Goal: Task Accomplishment & Management: Manage account settings

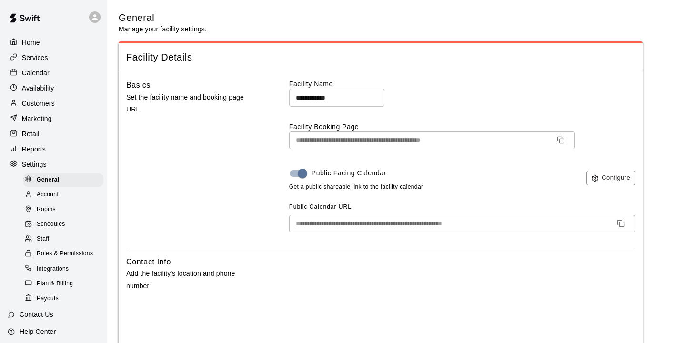
select select "**"
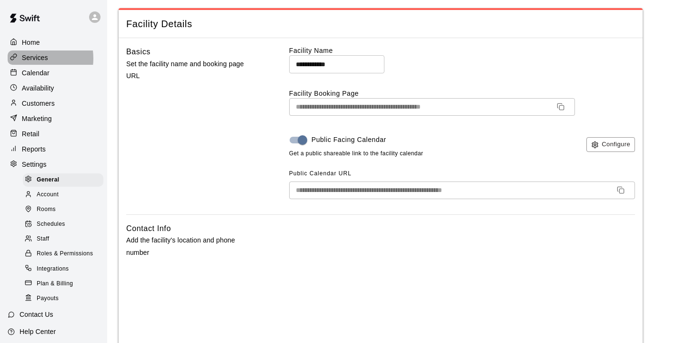
click at [34, 59] on p "Services" at bounding box center [35, 58] width 26 height 10
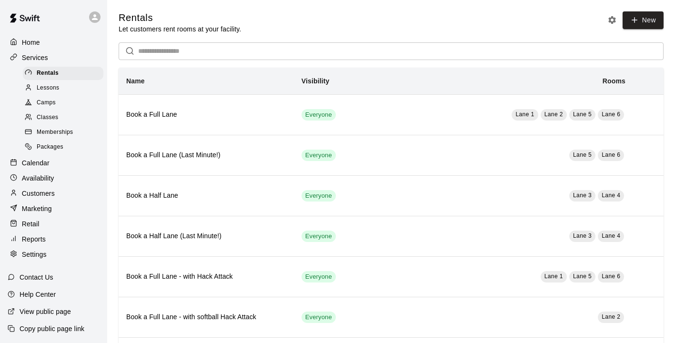
click at [48, 105] on span "Camps" at bounding box center [46, 103] width 19 height 10
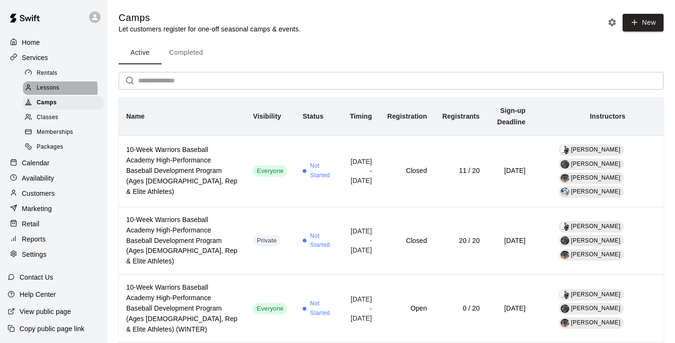
click at [51, 91] on span "Lessons" at bounding box center [48, 88] width 23 height 10
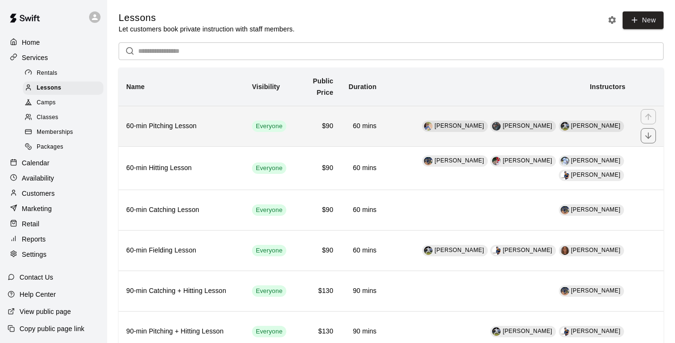
click at [164, 129] on h6 "60-min Pitching Lesson" at bounding box center [181, 126] width 110 height 10
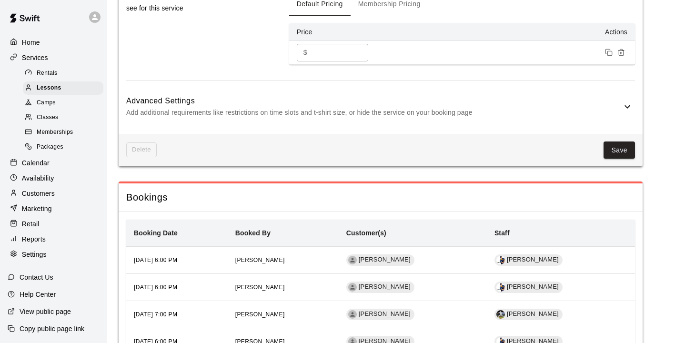
scroll to position [904, 0]
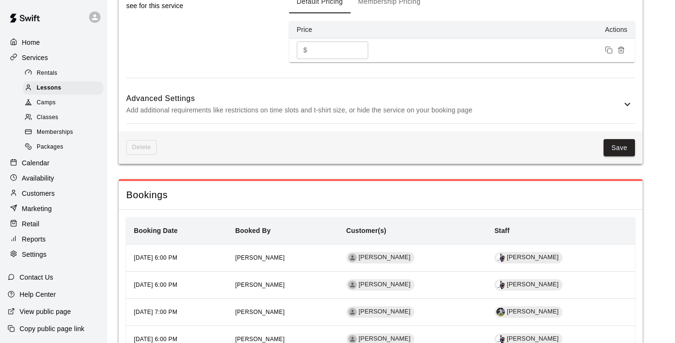
click at [260, 92] on h6 "Advanced Settings" at bounding box center [373, 98] width 495 height 12
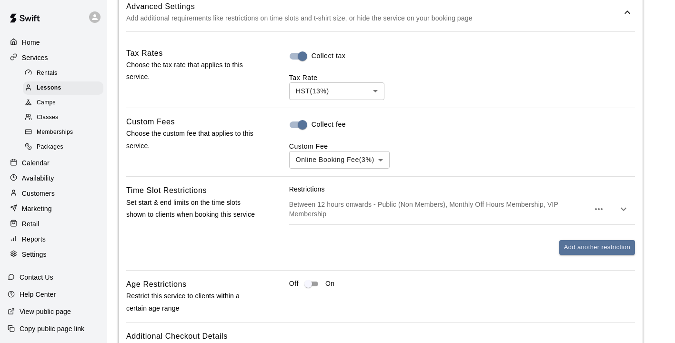
scroll to position [996, 0]
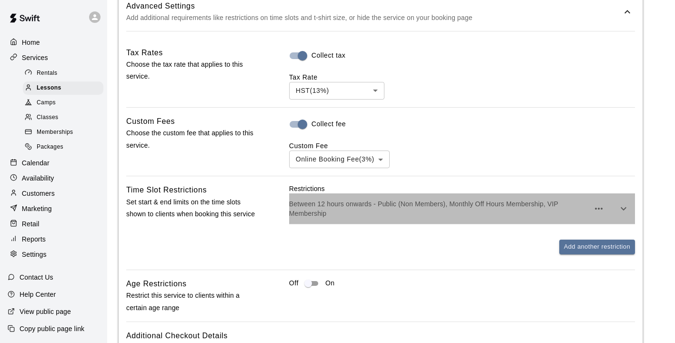
click at [329, 199] on p "Between 12 hours onwards - Public (Non Members), Monthly Off Hours Membership, …" at bounding box center [439, 208] width 300 height 19
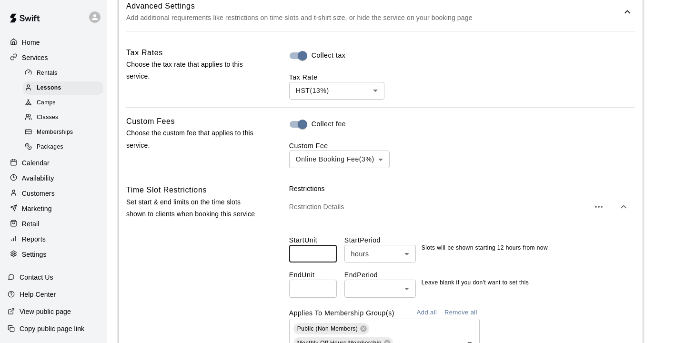
click at [314, 245] on input "**" at bounding box center [313, 254] width 48 height 18
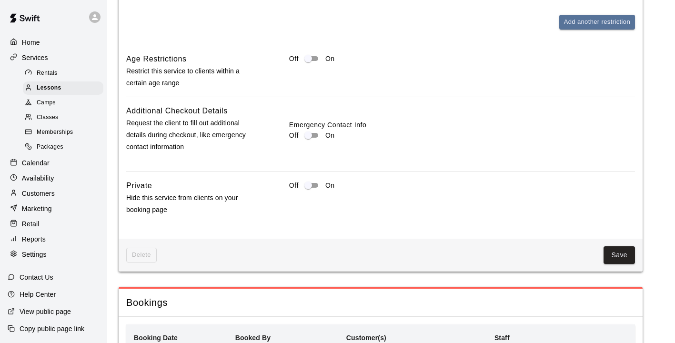
scroll to position [1380, 0]
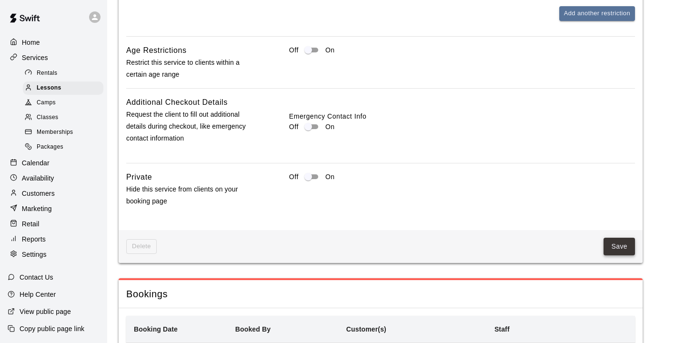
type input "**"
click at [609, 238] on button "Save" at bounding box center [618, 247] width 31 height 18
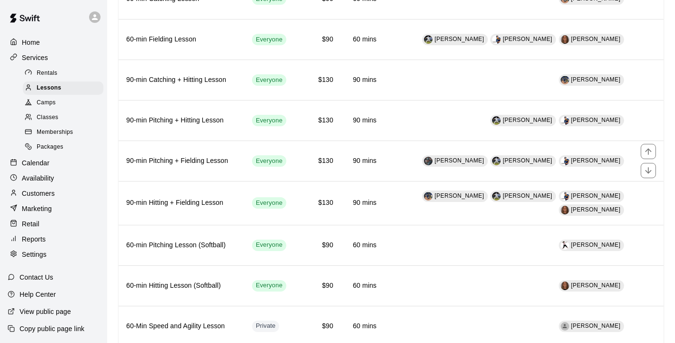
scroll to position [211, 0]
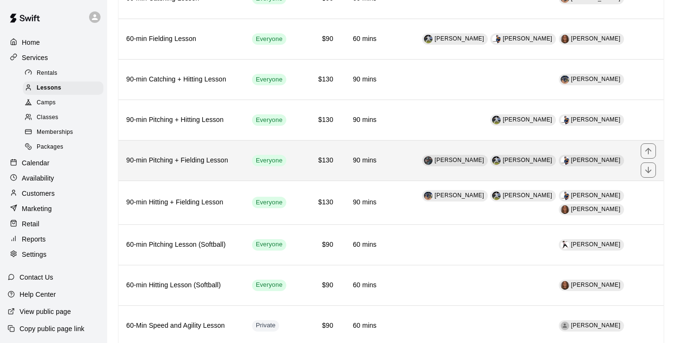
click at [179, 162] on h6 "90-min Pitching + Fielding Lesson" at bounding box center [181, 160] width 110 height 10
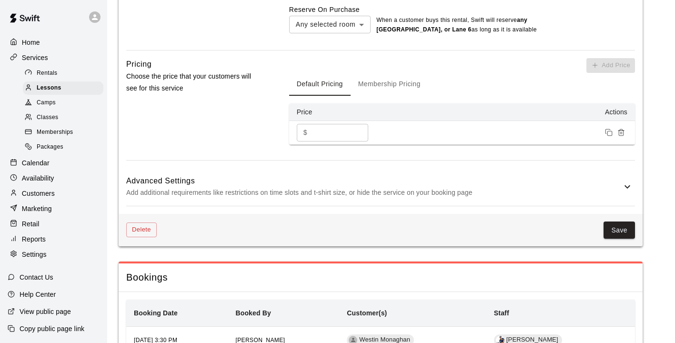
scroll to position [825, 0]
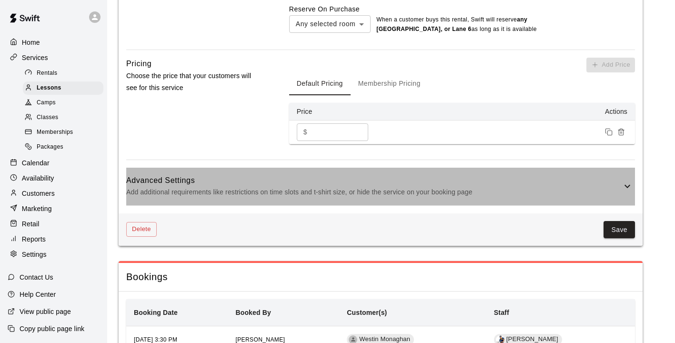
click at [351, 193] on p "Add additional requirements like restrictions on time slots and t-shirt size, o…" at bounding box center [373, 192] width 495 height 12
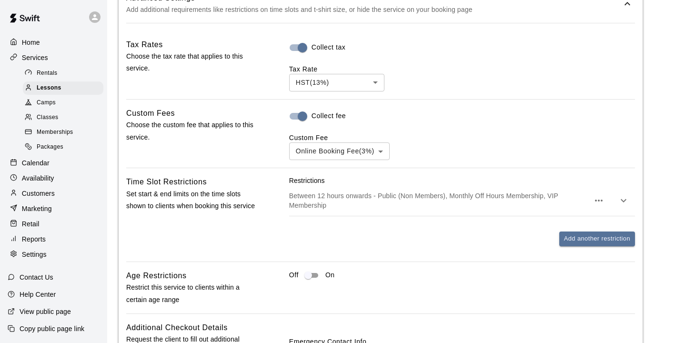
scroll to position [1008, 0]
click at [329, 185] on p "Restrictions" at bounding box center [462, 180] width 346 height 10
click at [329, 196] on div "Between 12 hours onwards - Public (Non Members), Monthly Off Hours Membership, …" at bounding box center [462, 200] width 346 height 30
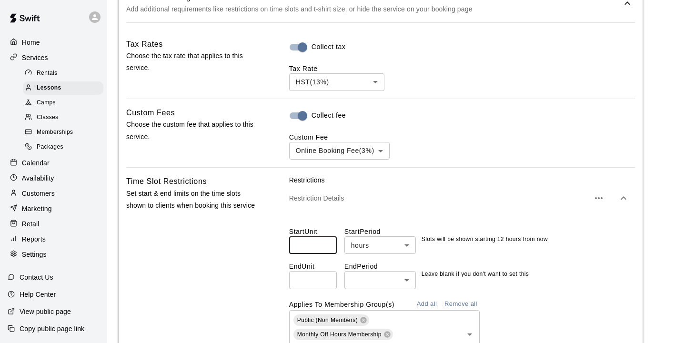
click at [319, 253] on input "**" at bounding box center [313, 245] width 48 height 18
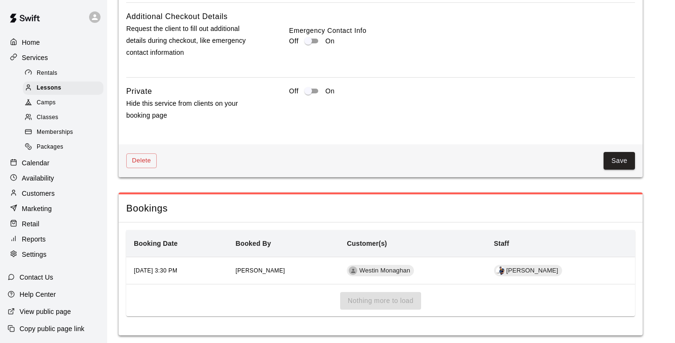
scroll to position [1469, 0]
type input "**"
click at [612, 169] on button "Save" at bounding box center [618, 160] width 31 height 18
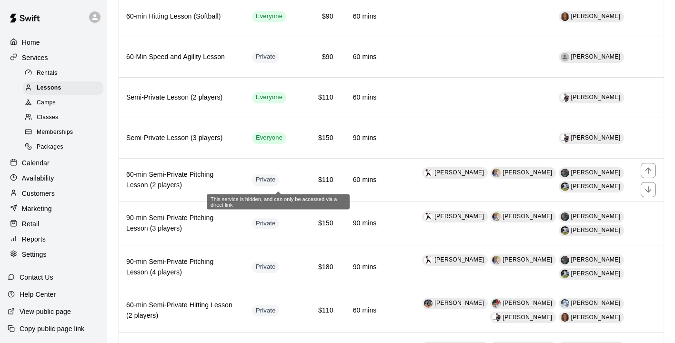
scroll to position [490, 0]
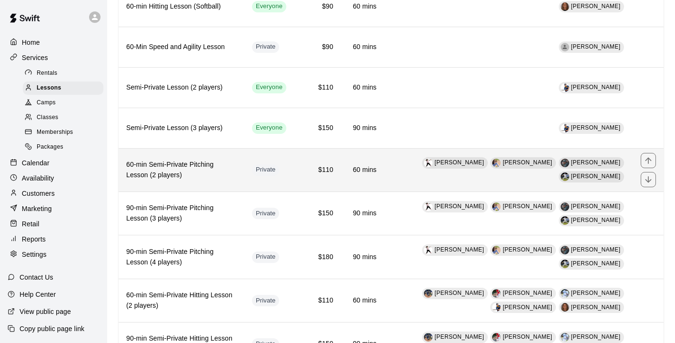
click at [195, 165] on h6 "60-min Semi-Private Pitching Lesson (2 players)" at bounding box center [181, 169] width 110 height 21
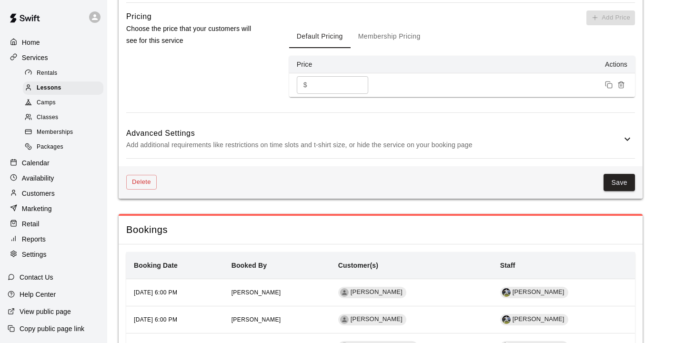
scroll to position [945, 0]
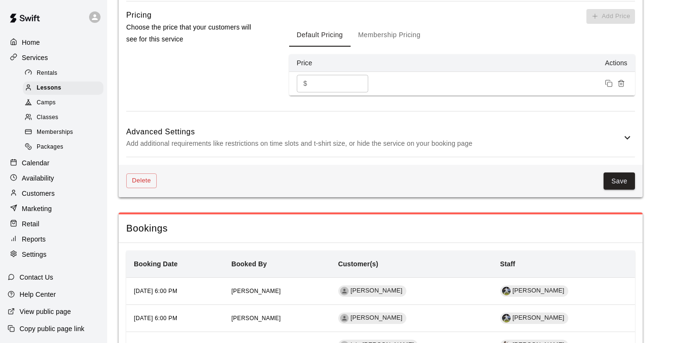
click at [319, 146] on p "Add additional requirements like restrictions on time slots and t-shirt size, o…" at bounding box center [373, 144] width 495 height 12
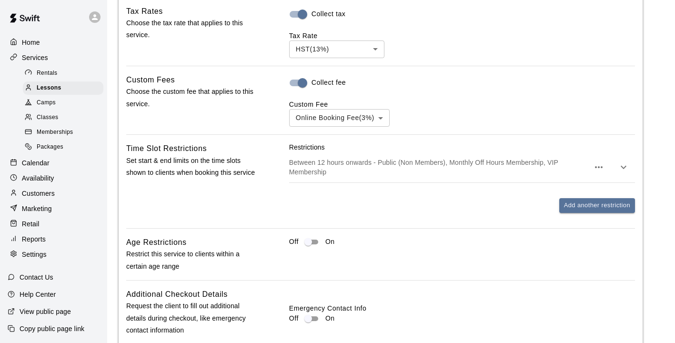
scroll to position [1113, 0]
click at [352, 162] on p "Between 12 hours onwards - Public (Non Members), Monthly Off Hours Membership, …" at bounding box center [439, 166] width 300 height 19
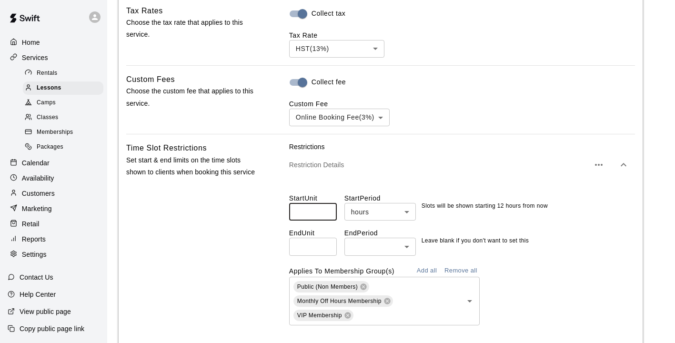
click at [318, 220] on input "**" at bounding box center [313, 212] width 48 height 18
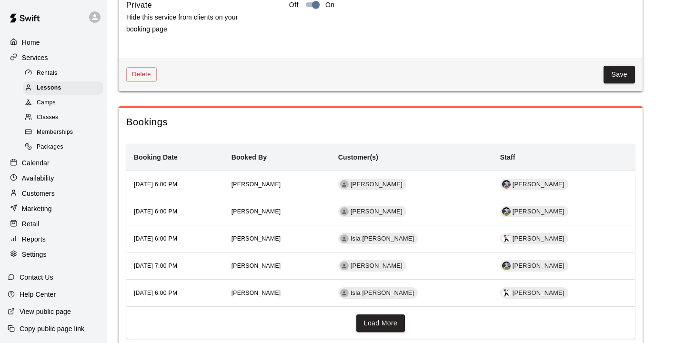
scroll to position [1664, 0]
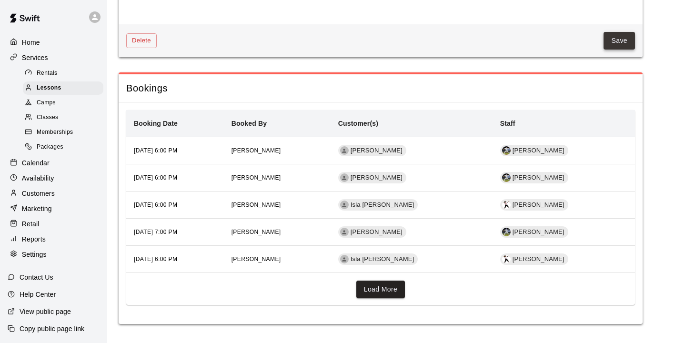
type input "**"
click at [616, 35] on button "Save" at bounding box center [618, 41] width 31 height 18
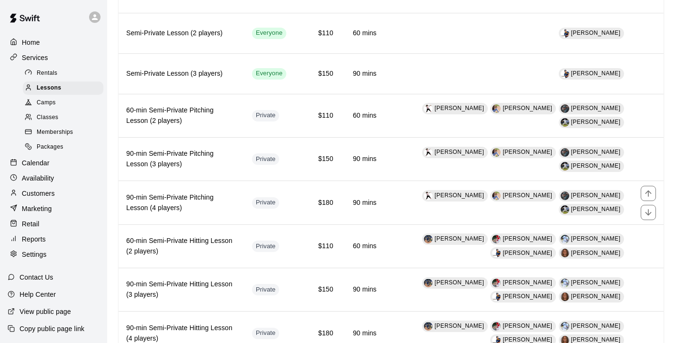
scroll to position [544, 0]
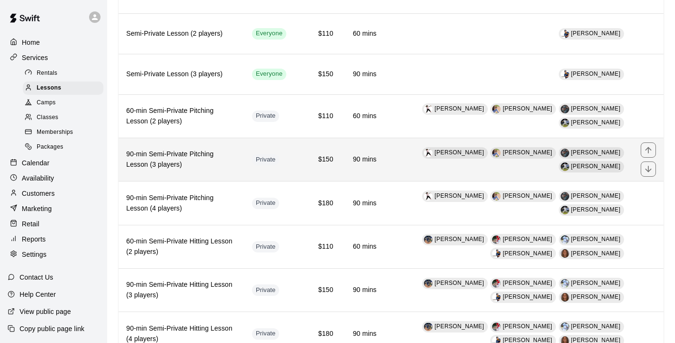
click at [202, 153] on h6 "90-min Semi-Private Pitching Lesson (3 players)" at bounding box center [181, 159] width 110 height 21
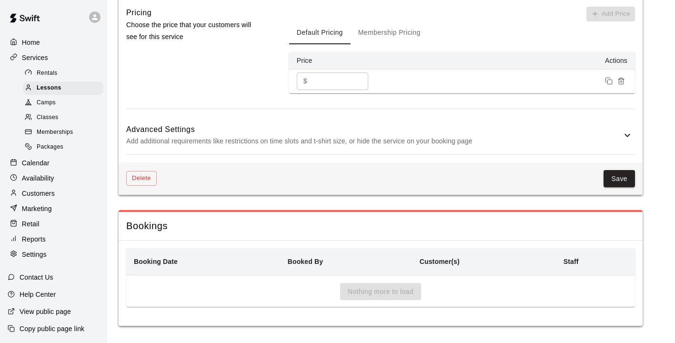
scroll to position [965, 0]
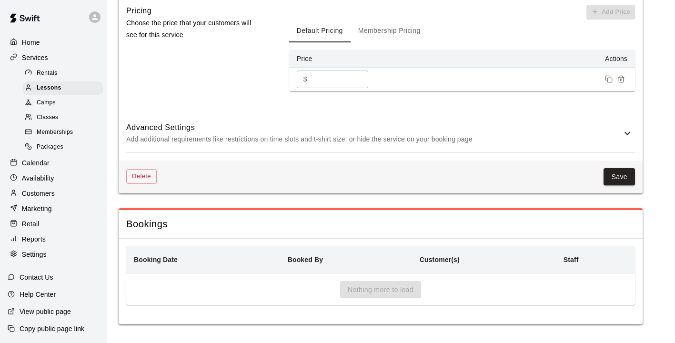
click at [316, 141] on p "Add additional requirements like restrictions on time slots and t-shirt size, o…" at bounding box center [373, 139] width 495 height 12
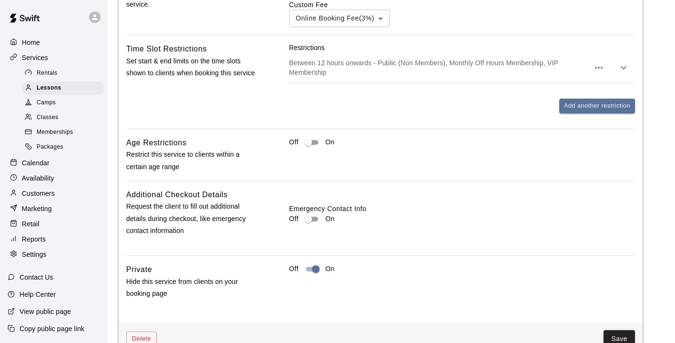
scroll to position [1226, 0]
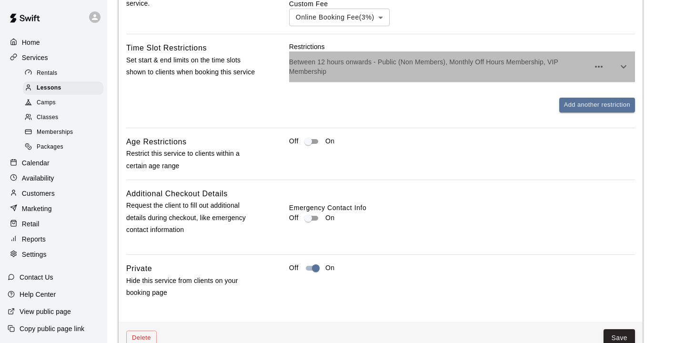
click at [362, 68] on p "Between 12 hours onwards - Public (Non Members), Monthly Off Hours Membership, …" at bounding box center [439, 66] width 300 height 19
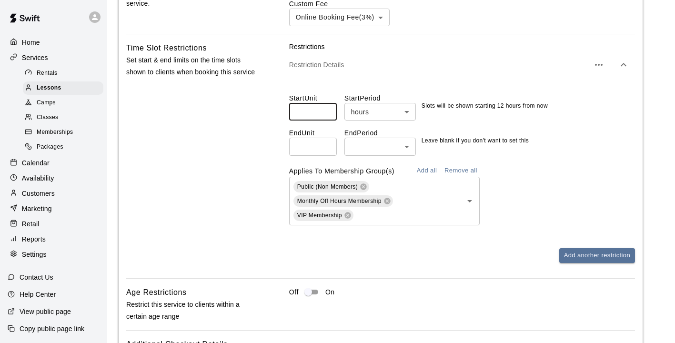
click at [319, 118] on input "**" at bounding box center [313, 112] width 48 height 18
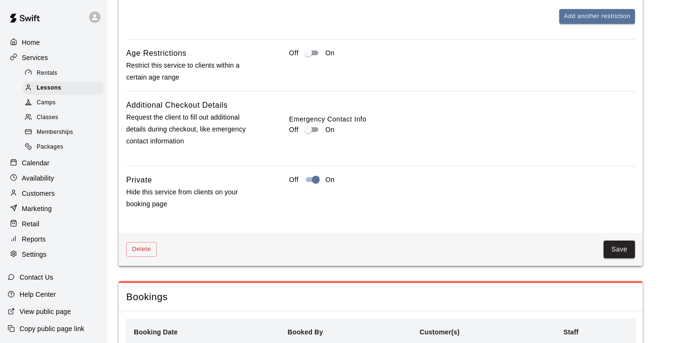
scroll to position [1465, 0]
type input "**"
click at [605, 249] on button "Save" at bounding box center [618, 249] width 31 height 18
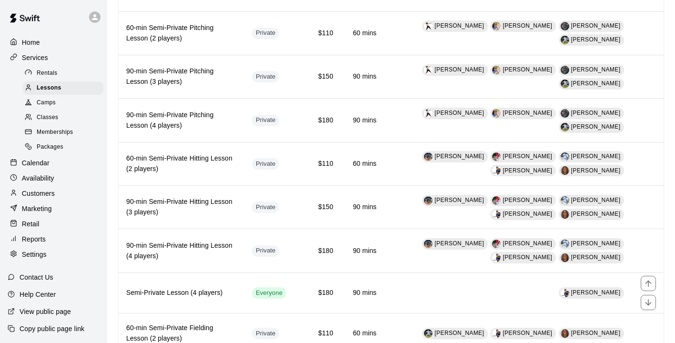
scroll to position [626, 0]
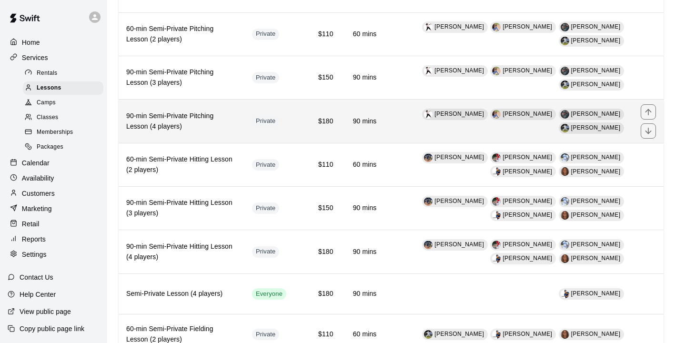
click at [191, 118] on h6 "90-min Semi-Private Pitching Lesson (4 players)" at bounding box center [181, 121] width 110 height 21
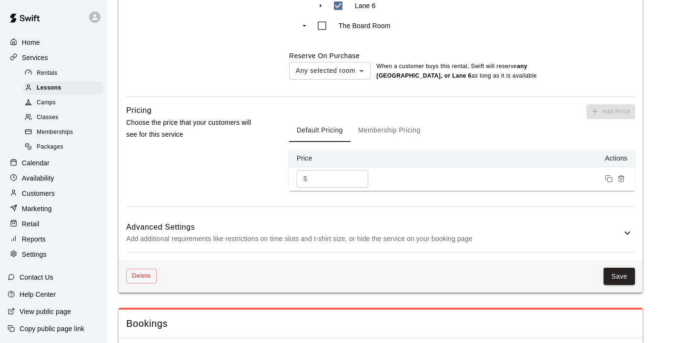
scroll to position [862, 0]
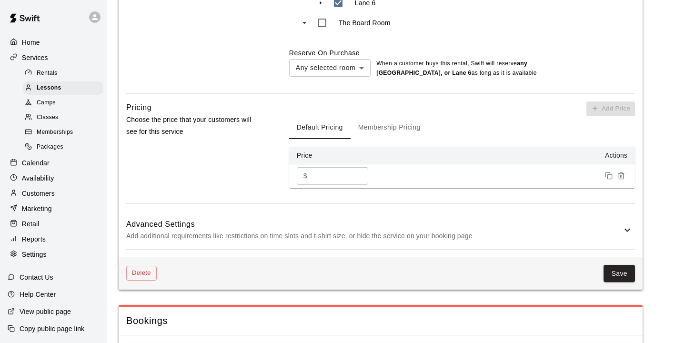
click at [297, 227] on h6 "Advanced Settings" at bounding box center [373, 224] width 495 height 12
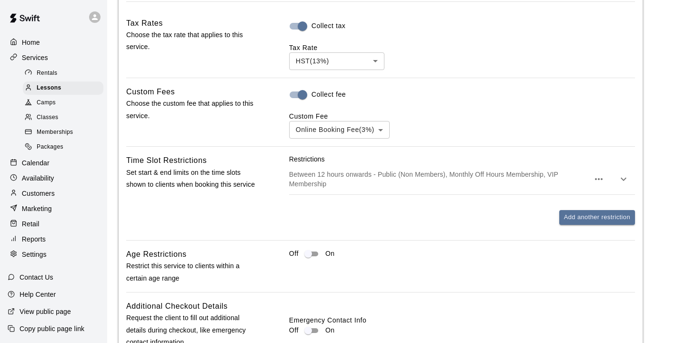
scroll to position [1114, 0]
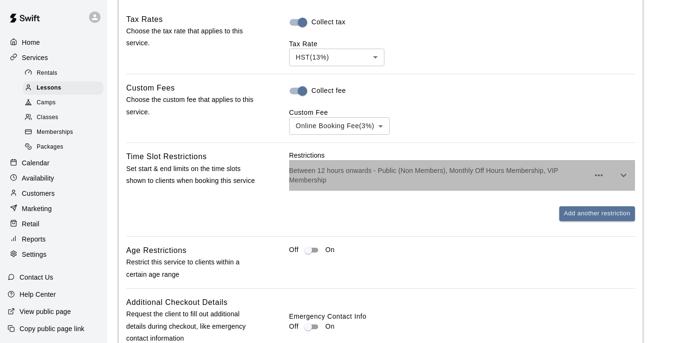
click at [329, 172] on p "Between 12 hours onwards - Public (Non Members), Monthly Off Hours Membership, …" at bounding box center [439, 175] width 300 height 19
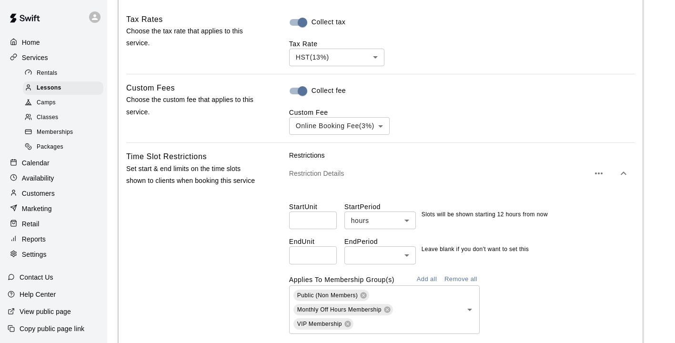
click at [310, 229] on input "**" at bounding box center [313, 220] width 48 height 18
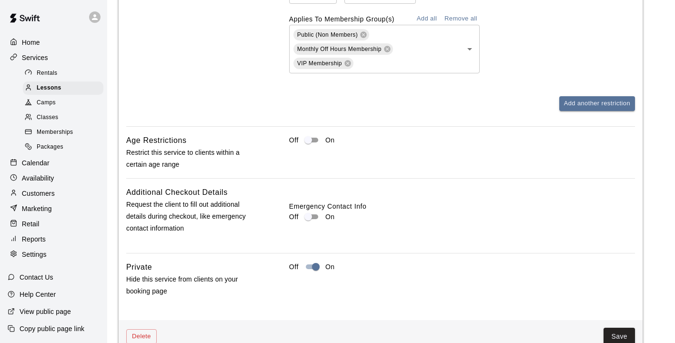
scroll to position [1379, 0]
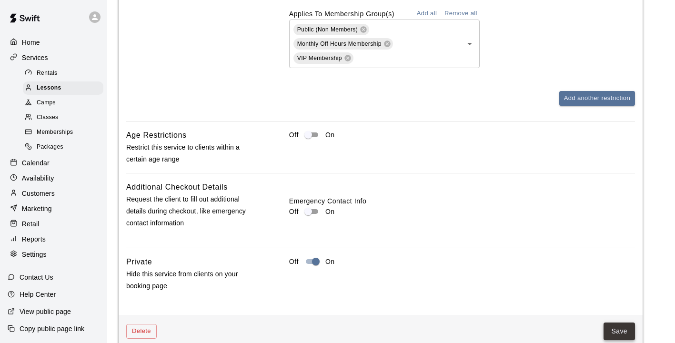
type input "**"
click at [614, 332] on button "Save" at bounding box center [618, 331] width 31 height 18
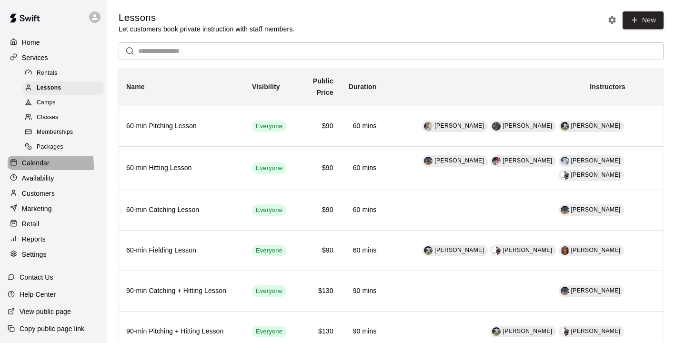
click at [34, 168] on p "Calendar" at bounding box center [36, 163] width 28 height 10
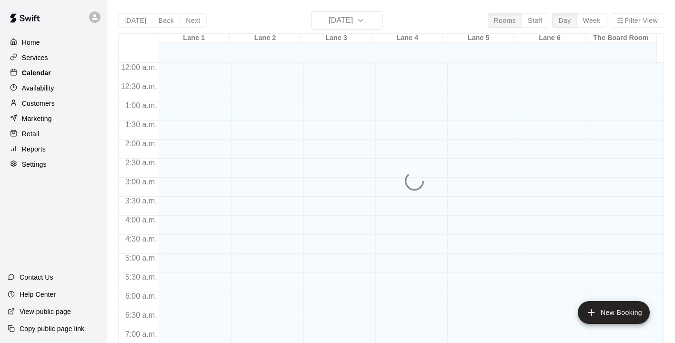
scroll to position [596, 0]
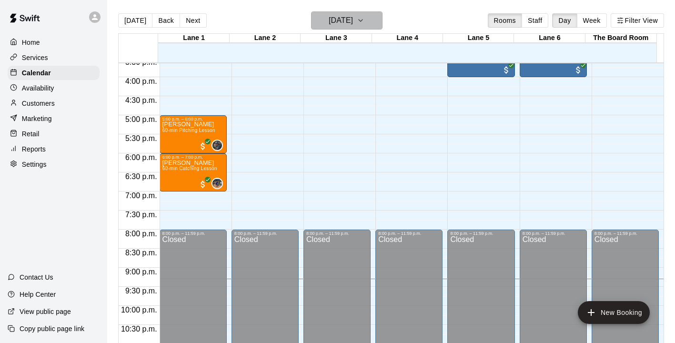
click at [364, 22] on icon "button" at bounding box center [361, 20] width 8 height 11
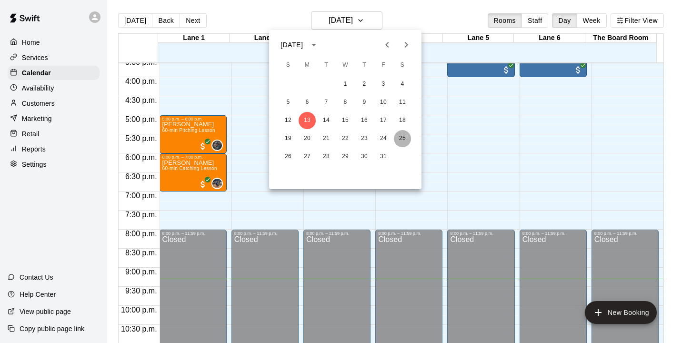
click at [401, 140] on button "25" at bounding box center [402, 138] width 17 height 17
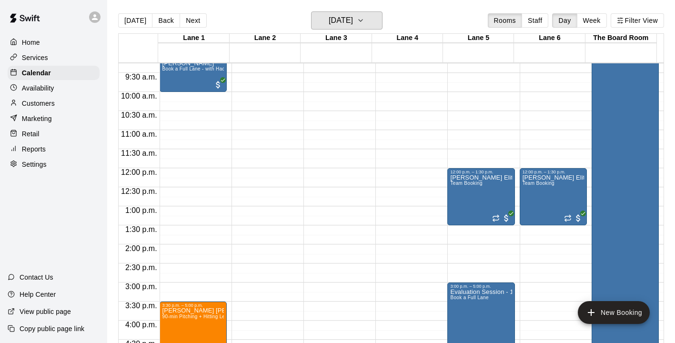
scroll to position [353, 0]
click at [353, 15] on h6 "[DATE]" at bounding box center [341, 20] width 24 height 13
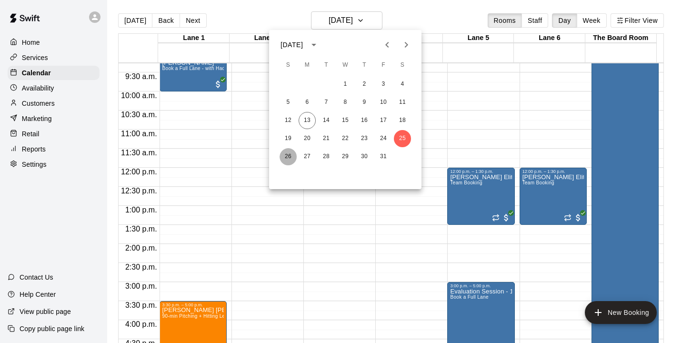
click at [290, 155] on button "26" at bounding box center [287, 156] width 17 height 17
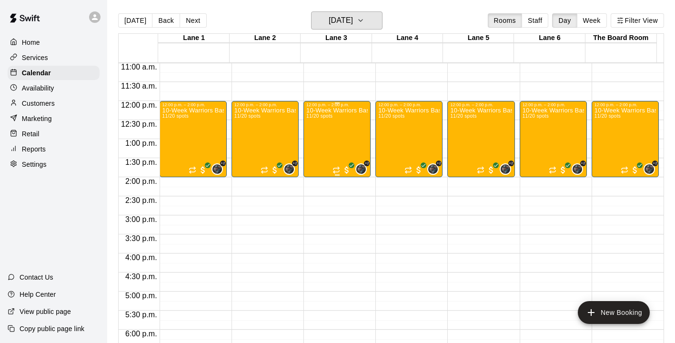
scroll to position [416, 0]
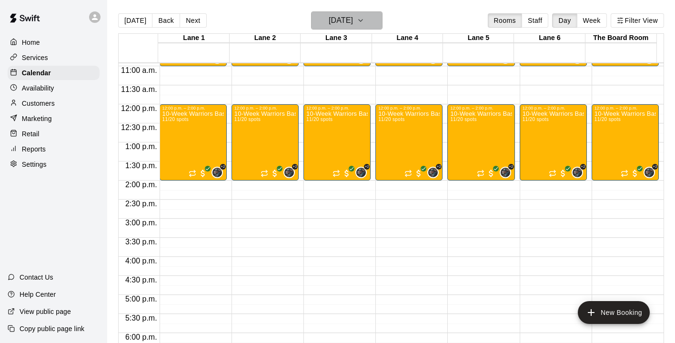
click at [365, 15] on button "[DATE]" at bounding box center [346, 20] width 71 height 18
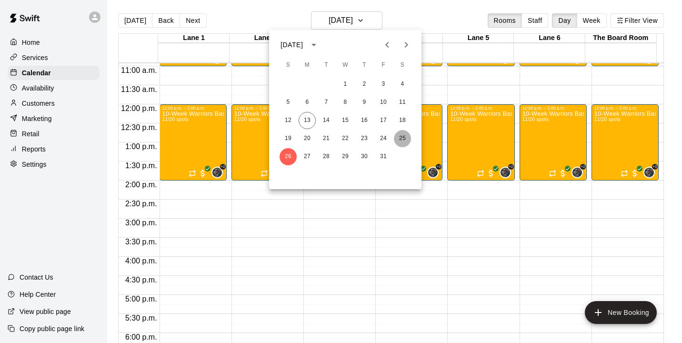
click at [405, 139] on button "25" at bounding box center [402, 138] width 17 height 17
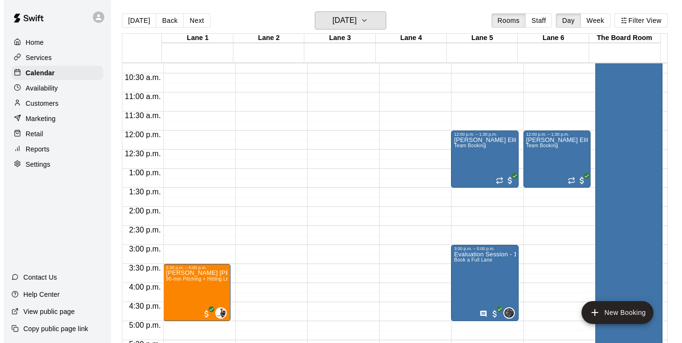
scroll to position [406, 0]
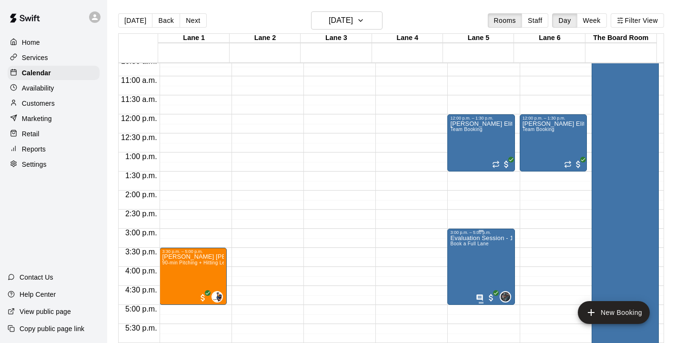
click at [470, 238] on p "Evaluation Session - 11U [PERSON_NAME]" at bounding box center [480, 238] width 61 height 0
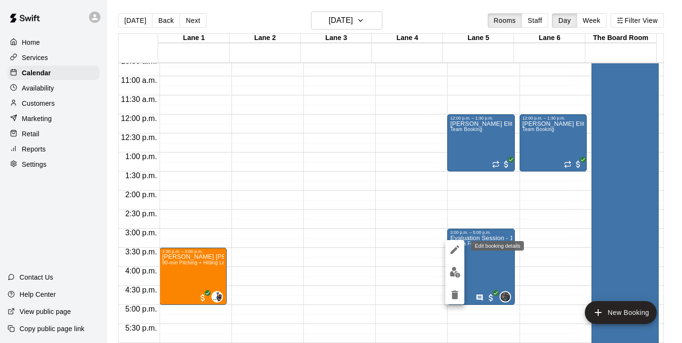
click at [458, 246] on icon "edit" at bounding box center [454, 249] width 9 height 9
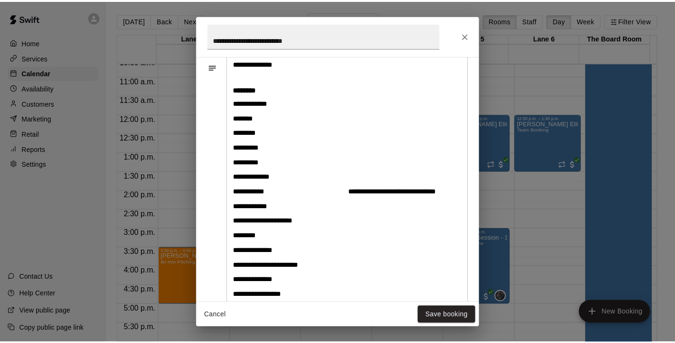
scroll to position [549, 0]
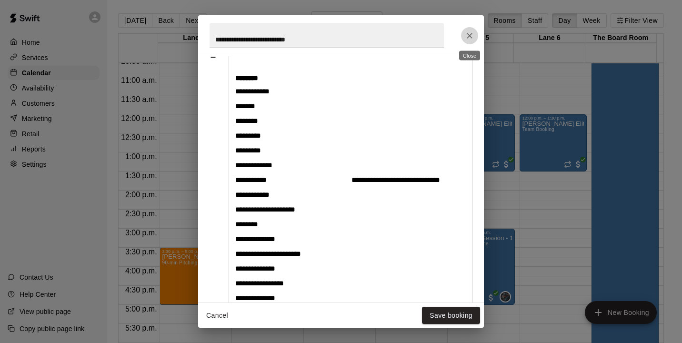
click at [467, 38] on icon "Close" at bounding box center [470, 36] width 6 height 6
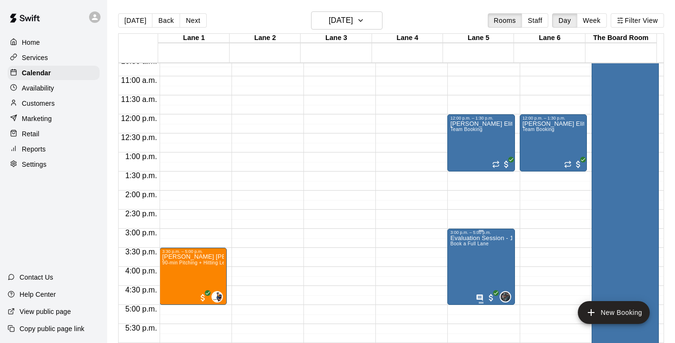
click at [472, 246] on span "Book a Full Lane" at bounding box center [469, 243] width 38 height 5
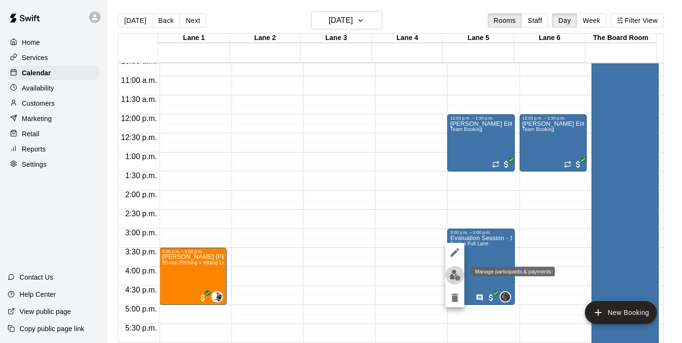
click at [452, 273] on img "edit" at bounding box center [454, 274] width 11 height 11
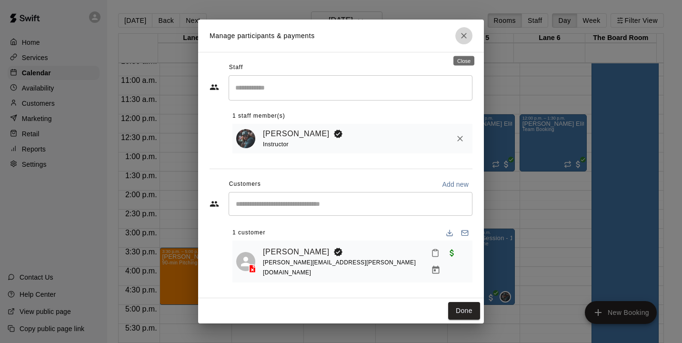
click at [462, 40] on icon "Close" at bounding box center [464, 36] width 10 height 10
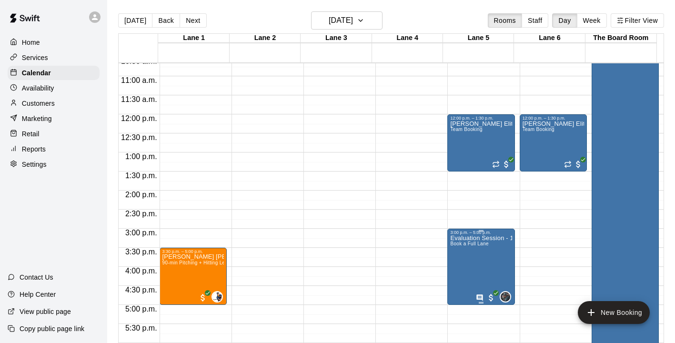
click at [464, 233] on div "3:00 p.m. – 5:00 p.m." at bounding box center [480, 232] width 61 height 5
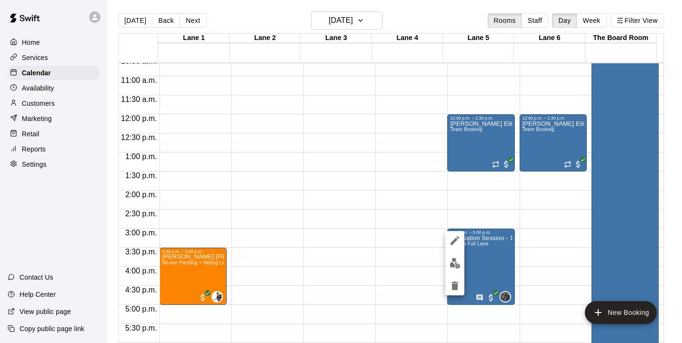
click at [476, 180] on div at bounding box center [341, 171] width 682 height 343
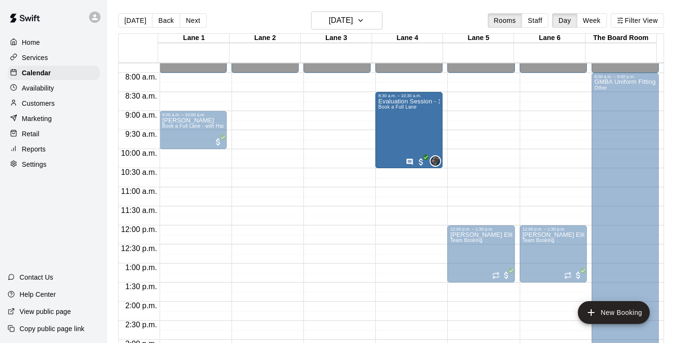
scroll to position [286, 0]
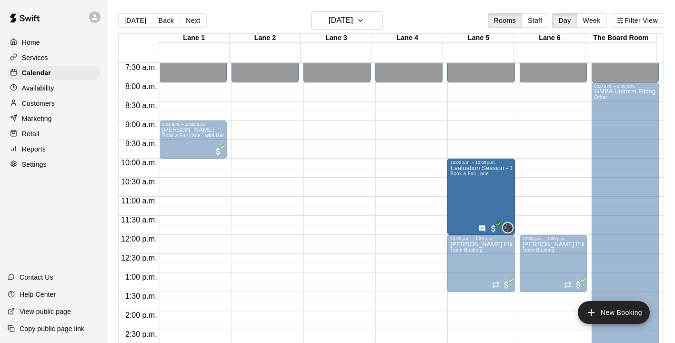
drag, startPoint x: 457, startPoint y: 234, endPoint x: 470, endPoint y: 167, distance: 68.4
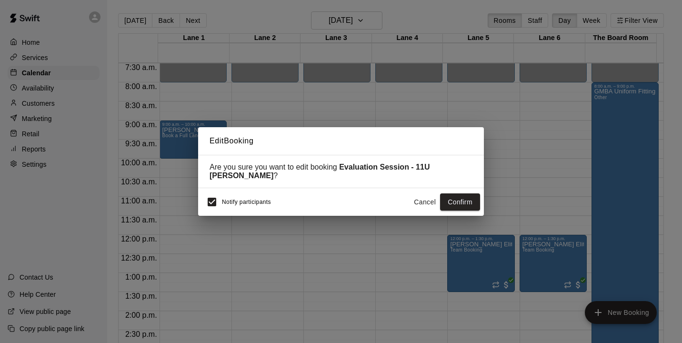
click at [419, 197] on button "Cancel" at bounding box center [424, 202] width 30 height 18
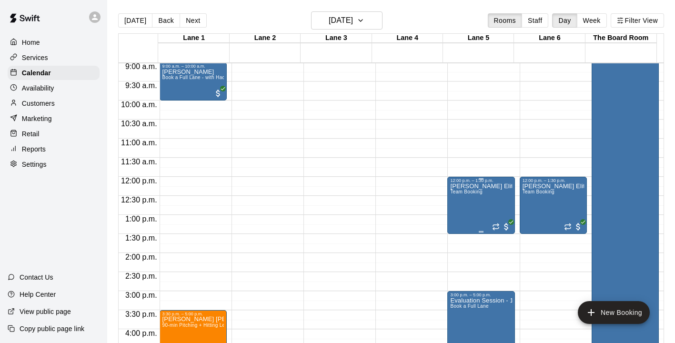
scroll to position [357, 0]
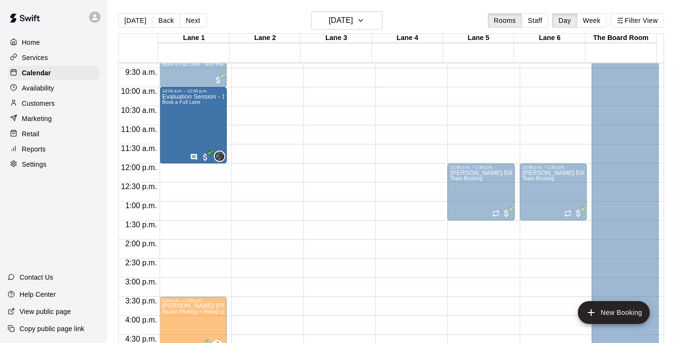
drag, startPoint x: 483, startPoint y: 285, endPoint x: 199, endPoint y: 101, distance: 338.5
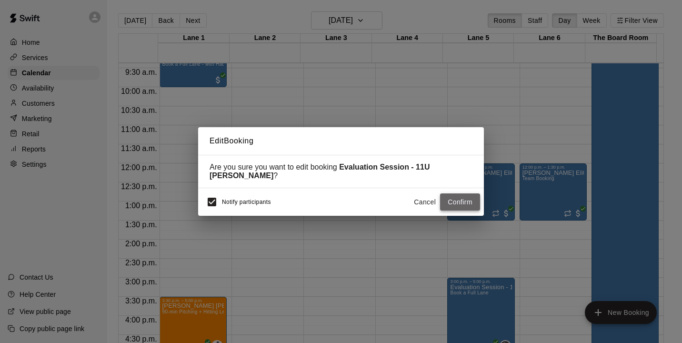
click at [453, 199] on button "Confirm" at bounding box center [460, 202] width 40 height 18
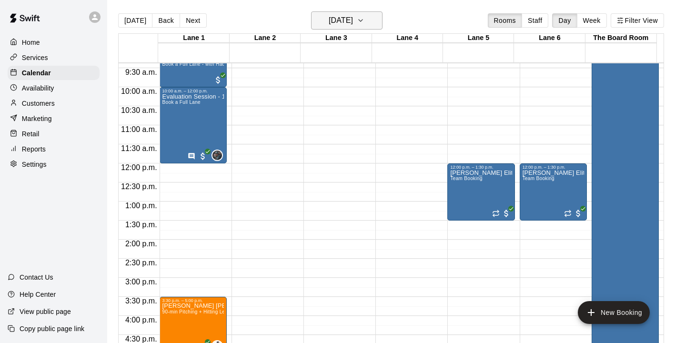
click at [349, 22] on h6 "[DATE]" at bounding box center [341, 20] width 24 height 13
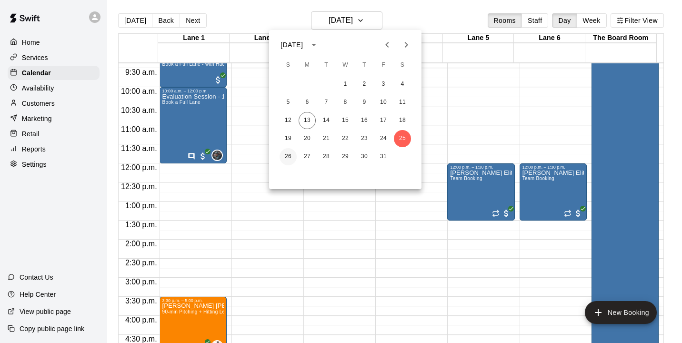
click at [296, 158] on button "26" at bounding box center [287, 156] width 17 height 17
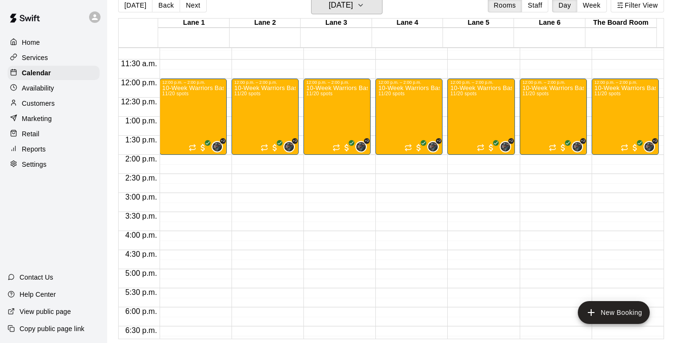
scroll to position [428, 0]
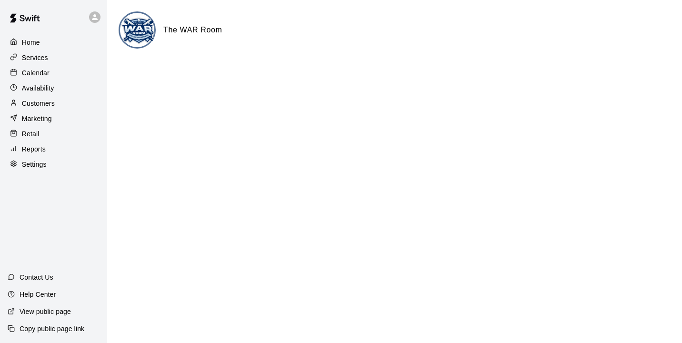
click at [44, 74] on p "Calendar" at bounding box center [36, 73] width 28 height 10
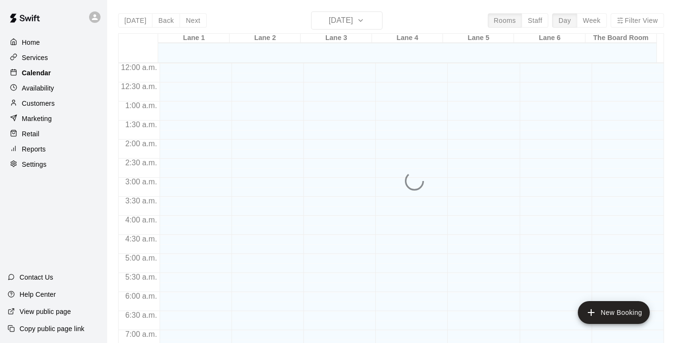
scroll to position [596, 0]
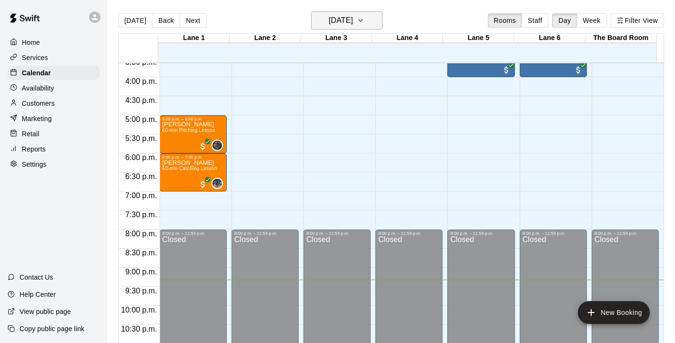
click at [347, 16] on h6 "[DATE]" at bounding box center [341, 20] width 24 height 13
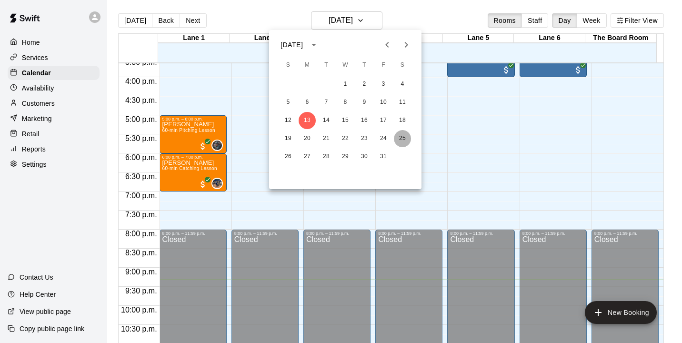
click at [402, 134] on button "25" at bounding box center [402, 138] width 17 height 17
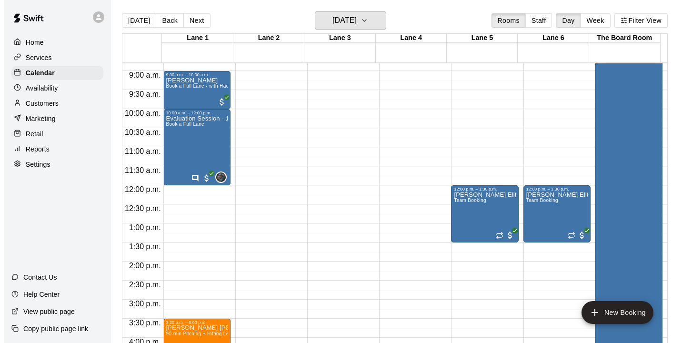
scroll to position [329, 0]
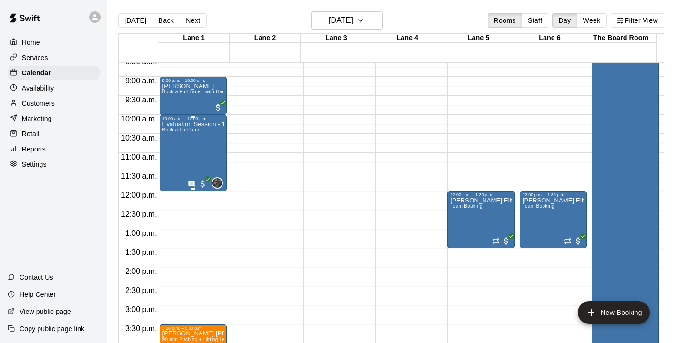
click at [196, 136] on div "Evaluation Session - 11U Kron Book a Full Lane" at bounding box center [192, 292] width 61 height 343
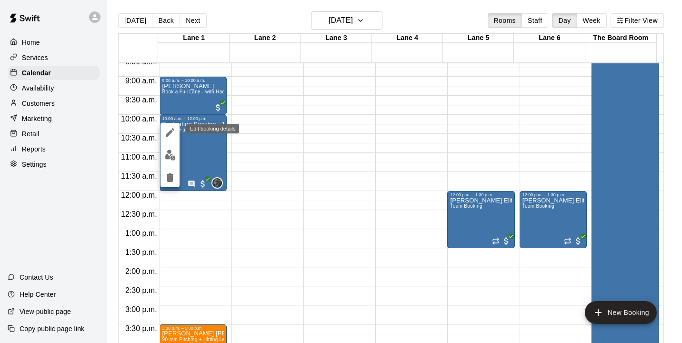
click at [170, 134] on icon "edit" at bounding box center [169, 132] width 11 height 11
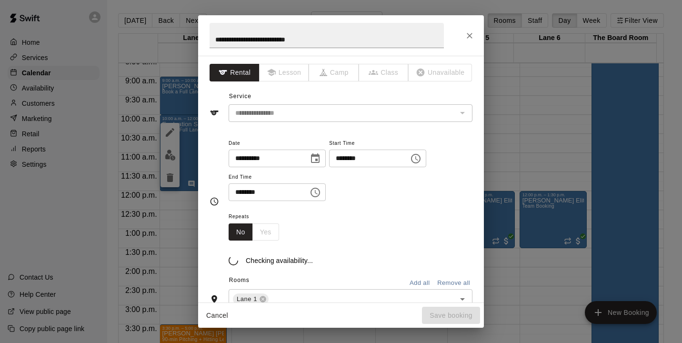
scroll to position [549, 0]
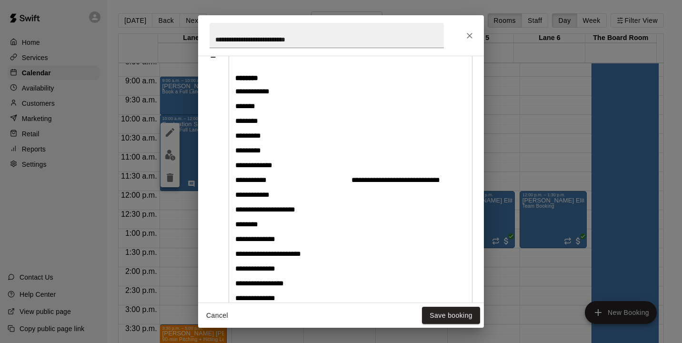
click at [471, 35] on icon "Close" at bounding box center [470, 36] width 10 height 10
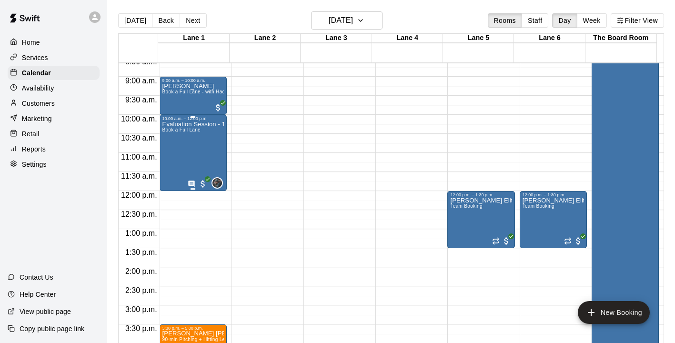
click at [206, 150] on div "Evaluation Session - 11U Kron Book a Full Lane" at bounding box center [192, 292] width 61 height 343
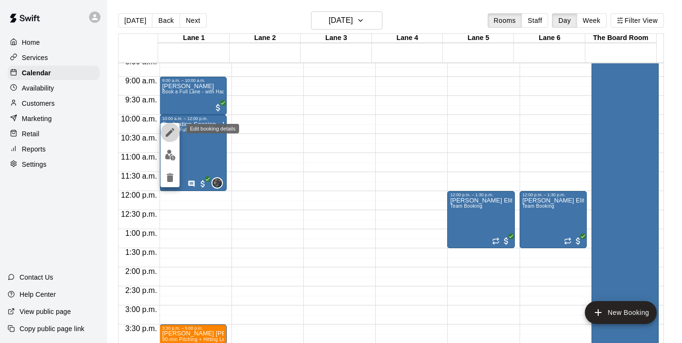
click at [171, 136] on icon "edit" at bounding box center [169, 132] width 11 height 11
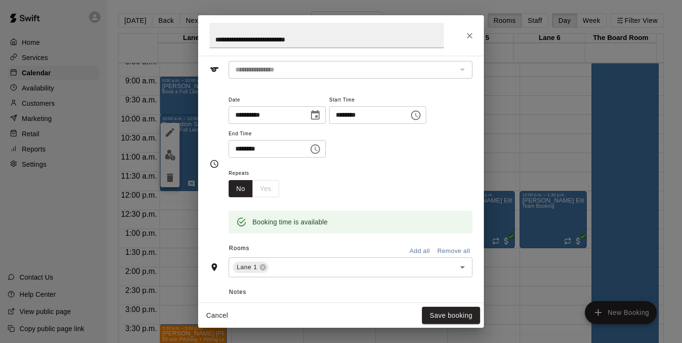
scroll to position [0, 0]
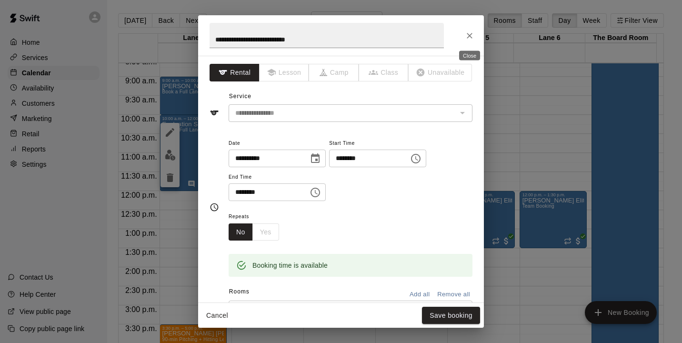
click at [469, 43] on button "Close" at bounding box center [469, 35] width 17 height 17
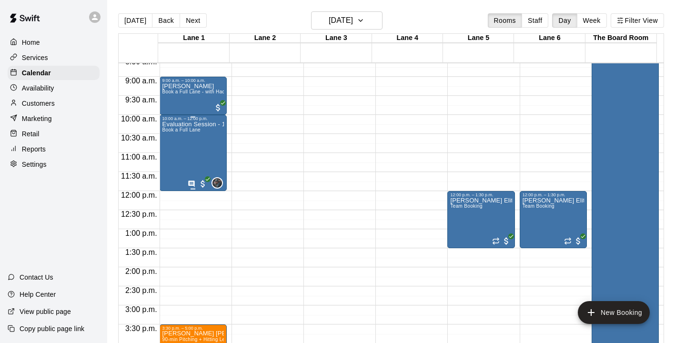
click at [188, 128] on div "Evaluation Session - 11U Kron Book a Full Lane" at bounding box center [192, 292] width 61 height 343
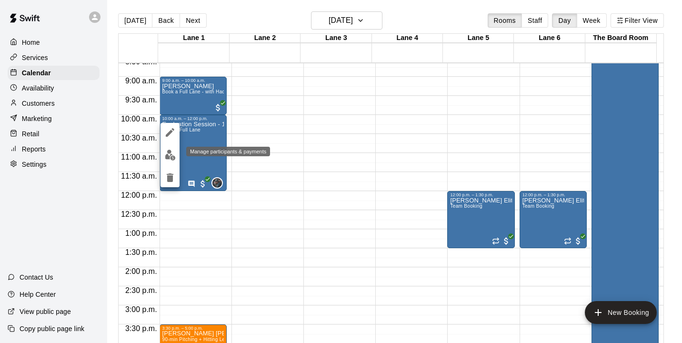
click at [168, 154] on img "edit" at bounding box center [170, 154] width 11 height 11
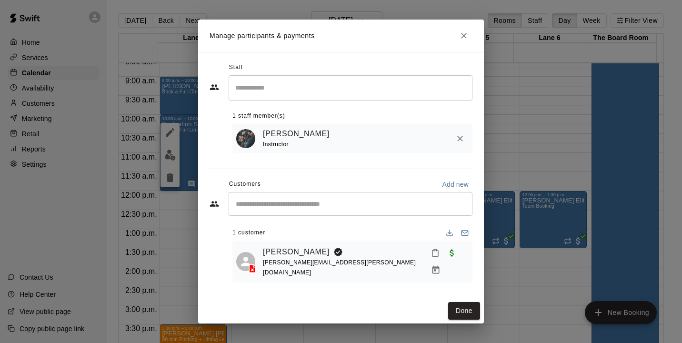
click at [377, 146] on div "Grayden Stauffer Instructor" at bounding box center [366, 139] width 206 height 22
click at [461, 39] on icon "Close" at bounding box center [464, 36] width 6 height 6
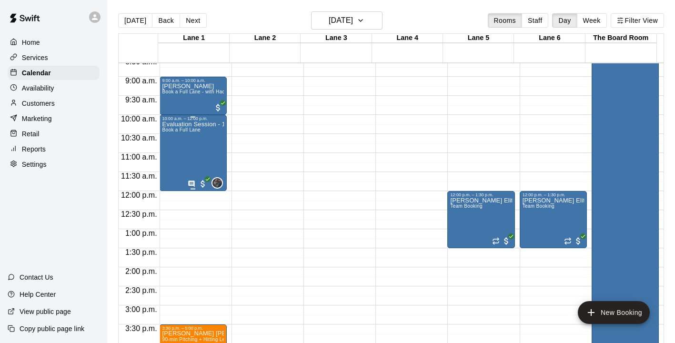
click at [189, 140] on div "Evaluation Session - 11U Kron Book a Full Lane" at bounding box center [192, 292] width 61 height 343
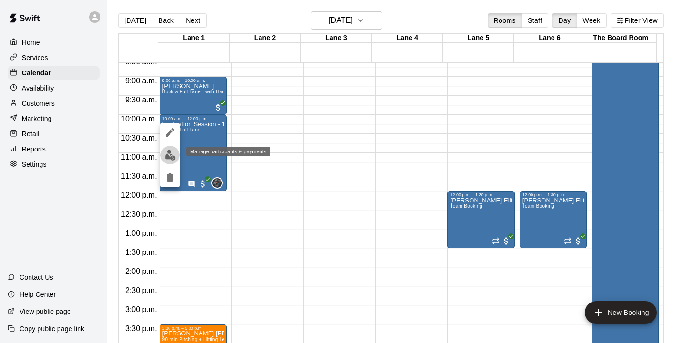
click at [166, 159] on img "edit" at bounding box center [170, 154] width 11 height 11
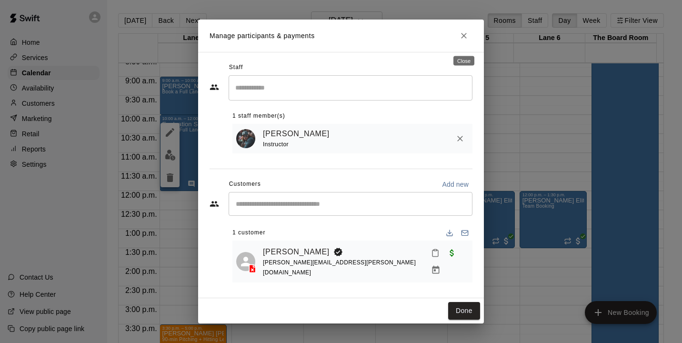
click at [466, 44] on button "Close" at bounding box center [463, 35] width 17 height 17
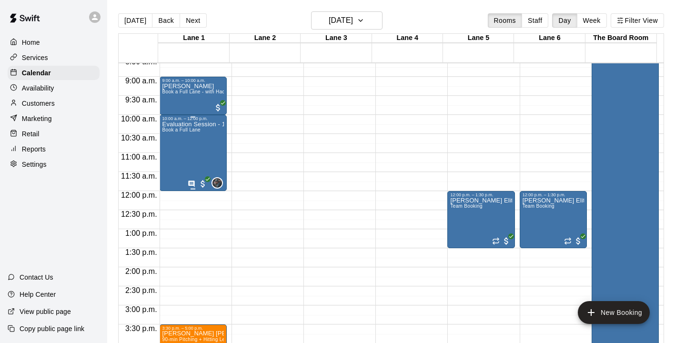
click at [193, 137] on div "Evaluation Session - 11U Kron Book a Full Lane" at bounding box center [192, 292] width 61 height 343
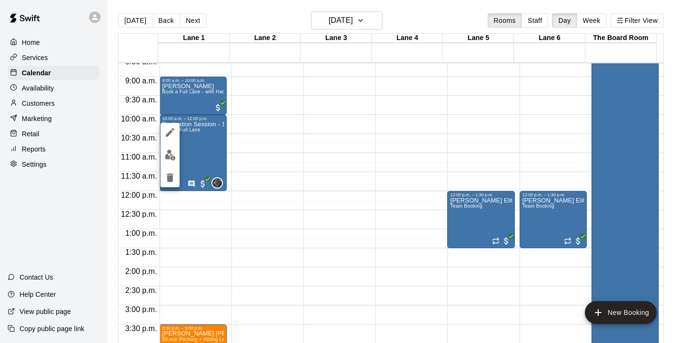
click at [172, 157] on img "edit" at bounding box center [170, 154] width 11 height 11
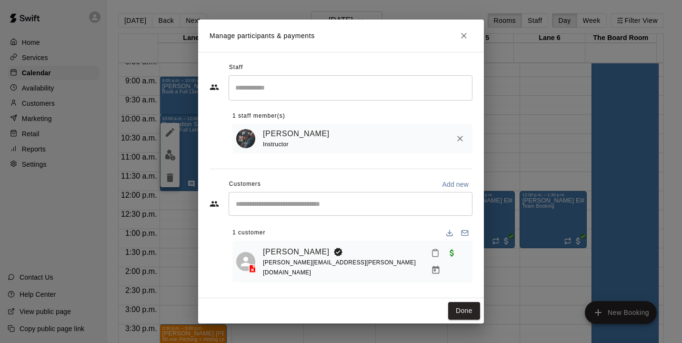
click at [309, 96] on input "Search staff" at bounding box center [350, 88] width 235 height 17
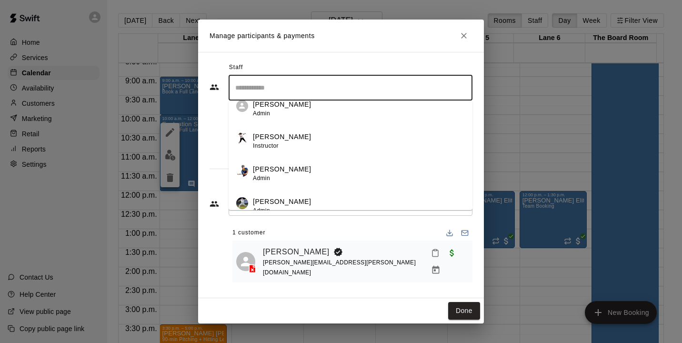
scroll to position [280, 0]
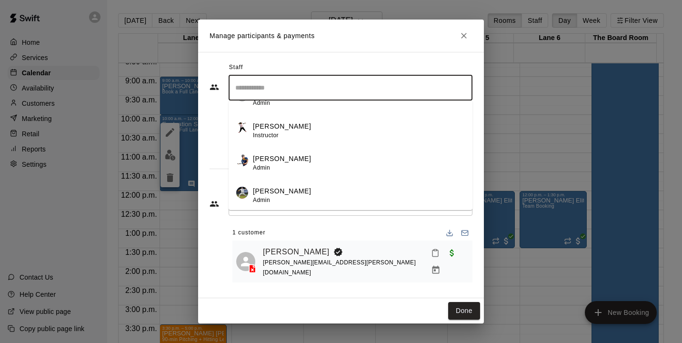
click at [293, 161] on p "[PERSON_NAME]" at bounding box center [282, 159] width 58 height 10
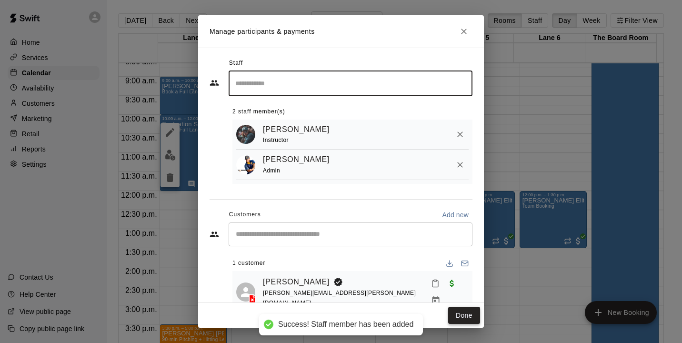
click at [460, 316] on button "Done" at bounding box center [464, 316] width 32 height 18
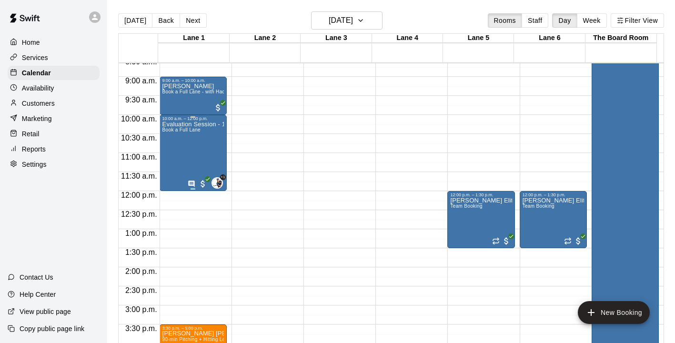
click at [199, 124] on p "Evaluation Session - 11U [PERSON_NAME]" at bounding box center [192, 124] width 61 height 0
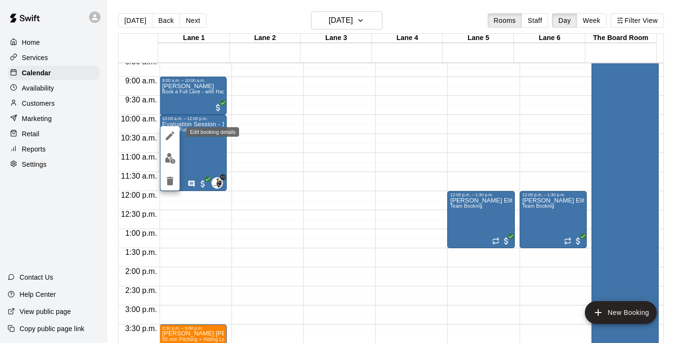
click at [165, 135] on icon "edit" at bounding box center [169, 135] width 11 height 11
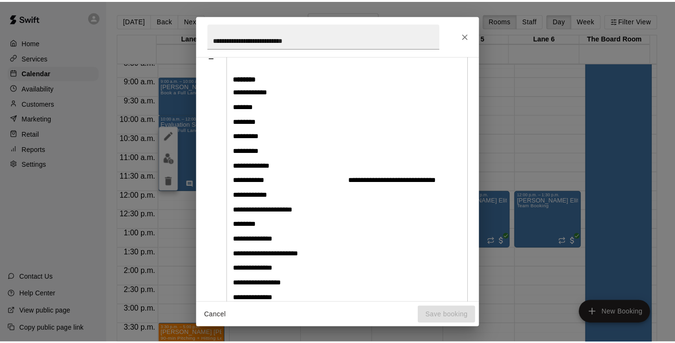
scroll to position [549, 0]
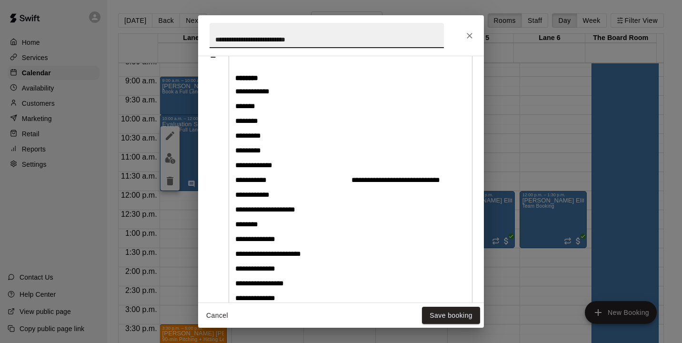
click at [275, 36] on input "**********" at bounding box center [326, 35] width 234 height 25
type input "**********"
click at [450, 313] on button "Save booking" at bounding box center [451, 316] width 58 height 18
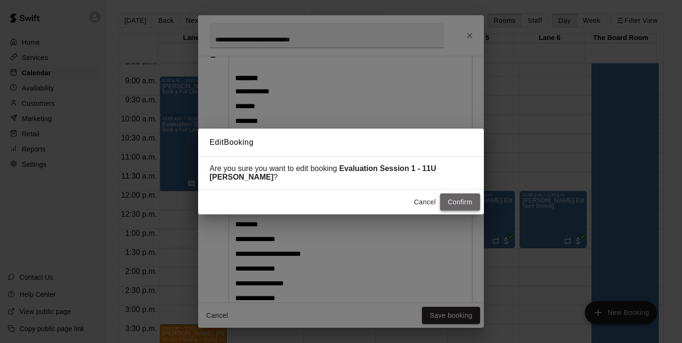
click at [458, 203] on button "Confirm" at bounding box center [460, 202] width 40 height 18
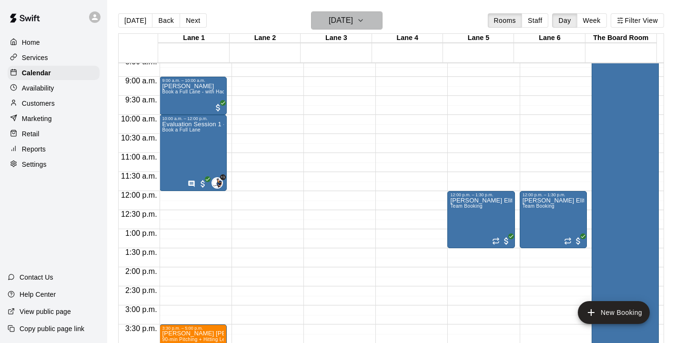
click at [350, 17] on h6 "[DATE]" at bounding box center [341, 20] width 24 height 13
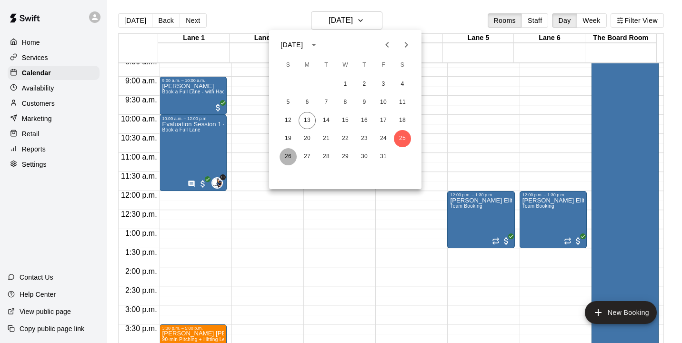
click at [290, 160] on button "26" at bounding box center [287, 156] width 17 height 17
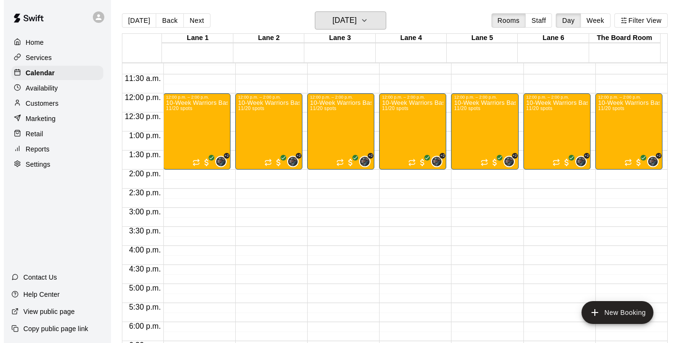
scroll to position [434, 0]
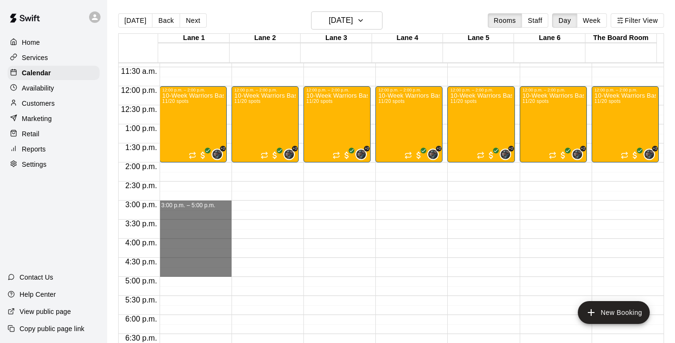
drag, startPoint x: 181, startPoint y: 202, endPoint x: 178, endPoint y: 269, distance: 66.3
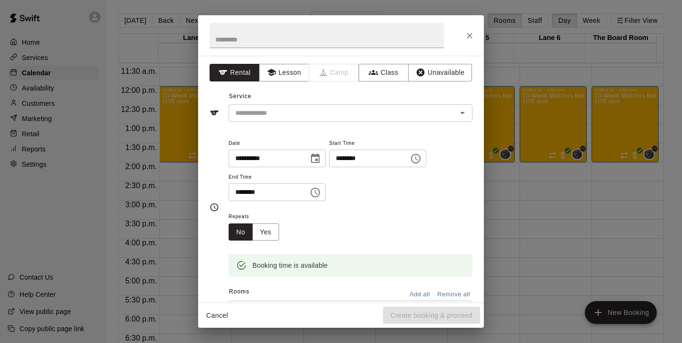
click at [259, 128] on div "**********" at bounding box center [341, 179] width 286 height 247
click at [282, 39] on input "text" at bounding box center [326, 35] width 234 height 25
type input "**********"
click at [275, 113] on input "text" at bounding box center [336, 113] width 210 height 12
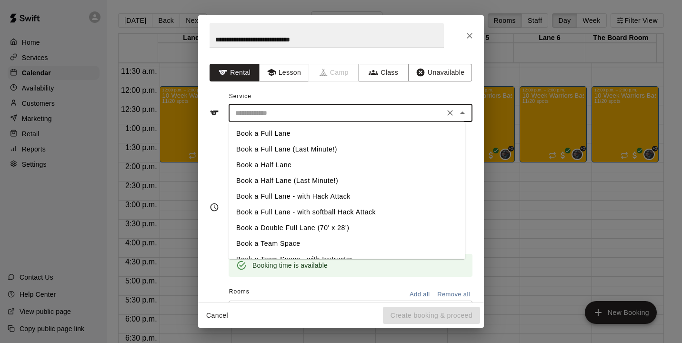
click at [289, 134] on li "Book a Full Lane" at bounding box center [347, 134] width 237 height 16
type input "**********"
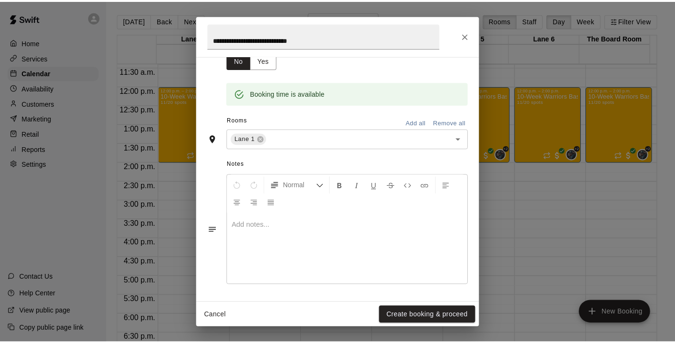
scroll to position [172, 0]
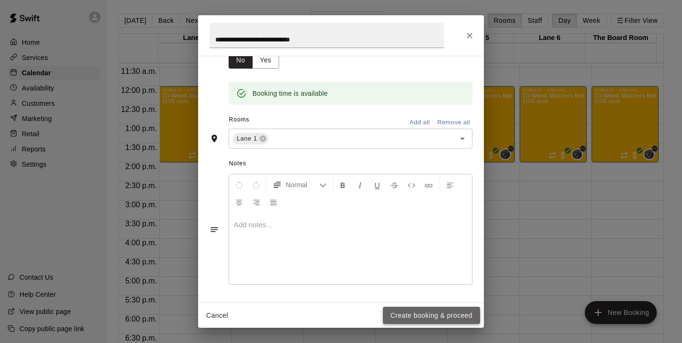
click at [408, 312] on button "Create booking & proceed" at bounding box center [431, 316] width 97 height 18
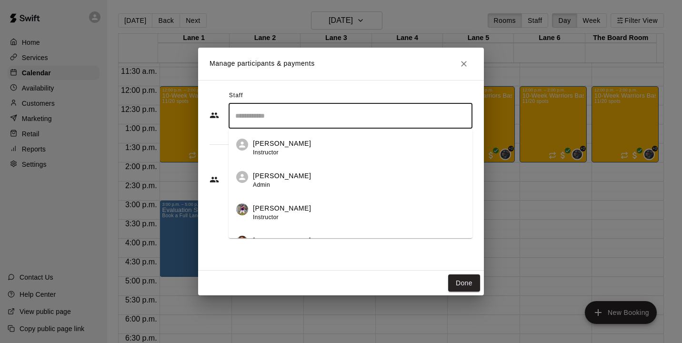
click at [295, 118] on input "Search staff" at bounding box center [350, 116] width 235 height 17
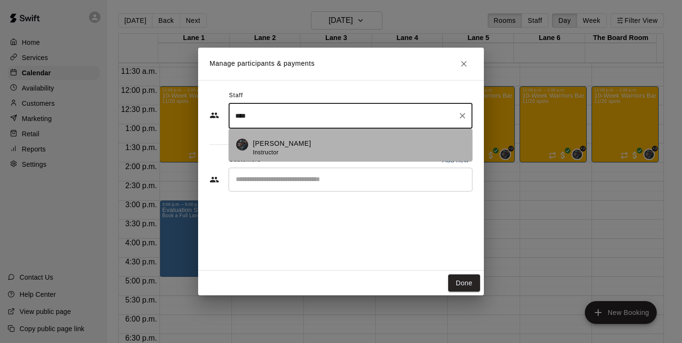
click at [287, 140] on p "[PERSON_NAME]" at bounding box center [282, 144] width 58 height 10
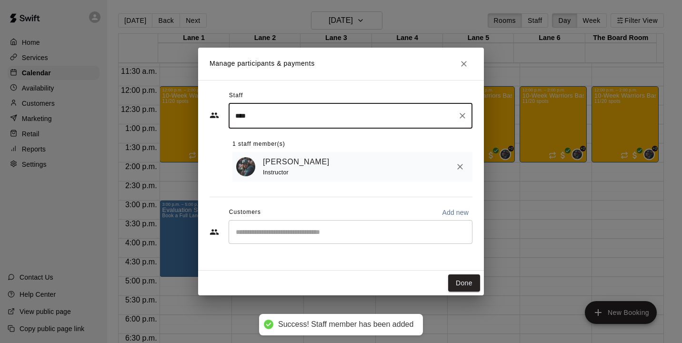
click at [305, 124] on input "****" at bounding box center [343, 116] width 221 height 17
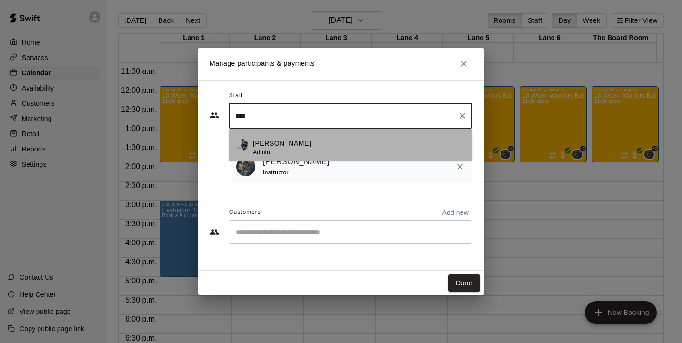
click at [298, 137] on li "Phillip Jankulovski Admin" at bounding box center [351, 145] width 244 height 32
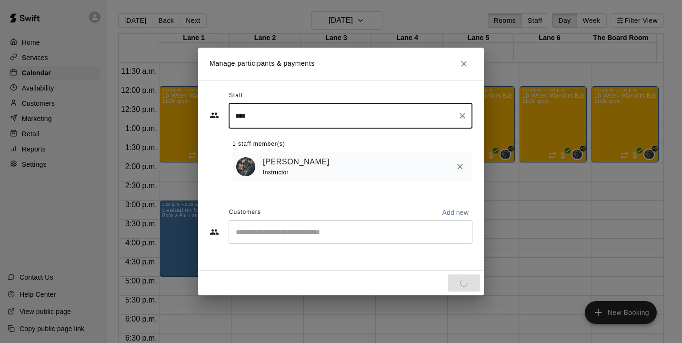
type input "****"
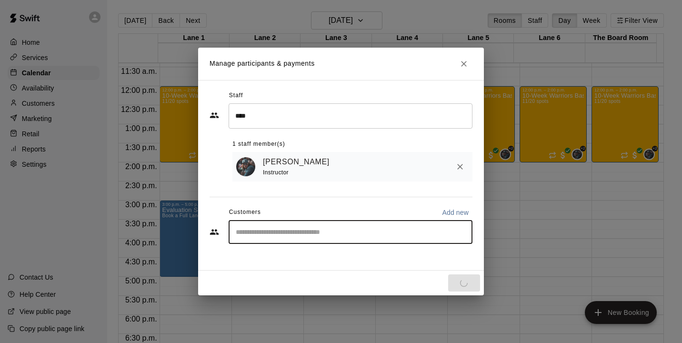
click at [277, 235] on input "Start typing to search customers..." at bounding box center [350, 232] width 235 height 10
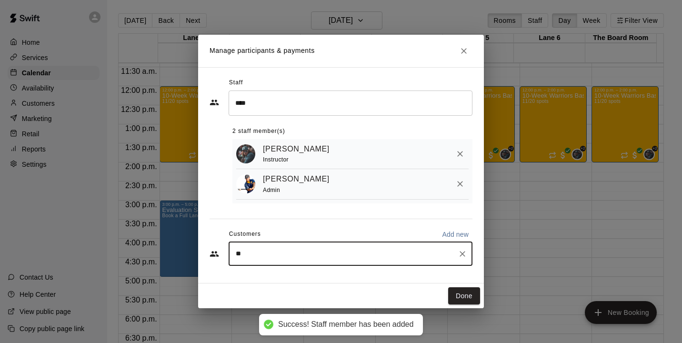
type input "***"
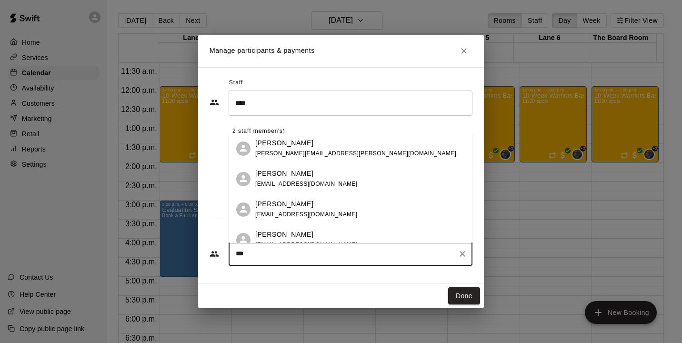
click at [281, 150] on span "[PERSON_NAME][EMAIL_ADDRESS][PERSON_NAME][DOMAIN_NAME]" at bounding box center [355, 153] width 201 height 7
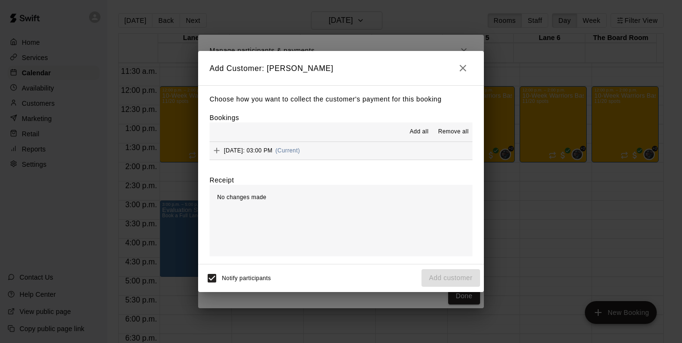
click at [416, 133] on span "Add all" at bounding box center [418, 132] width 19 height 10
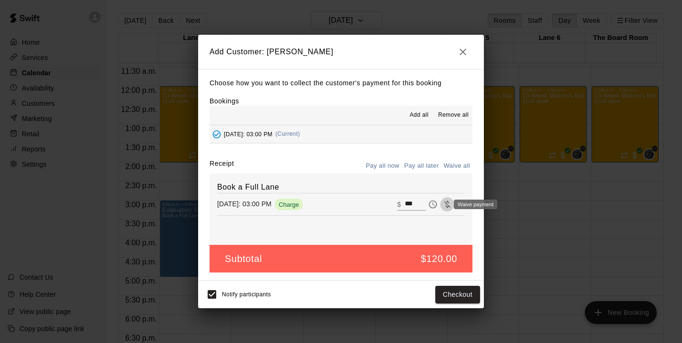
click at [442, 206] on icon "Waive payment" at bounding box center [447, 204] width 10 height 10
type input "*"
click at [452, 292] on button "Add customer" at bounding box center [450, 295] width 59 height 18
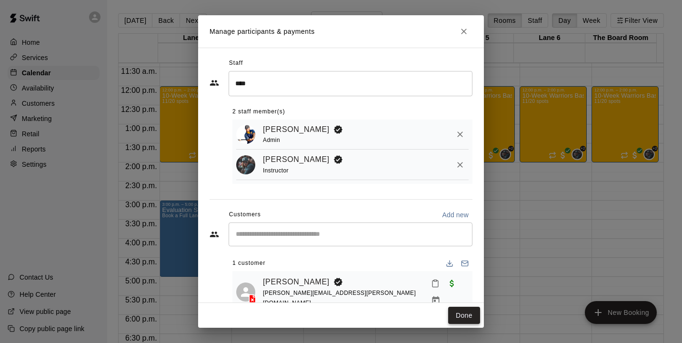
click at [461, 318] on button "Done" at bounding box center [464, 316] width 32 height 18
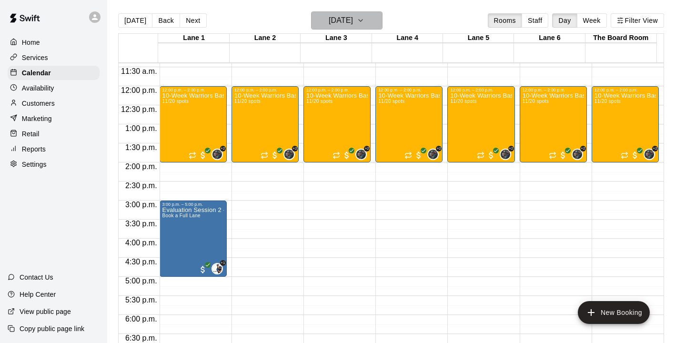
click at [342, 20] on h6 "[DATE]" at bounding box center [341, 20] width 24 height 13
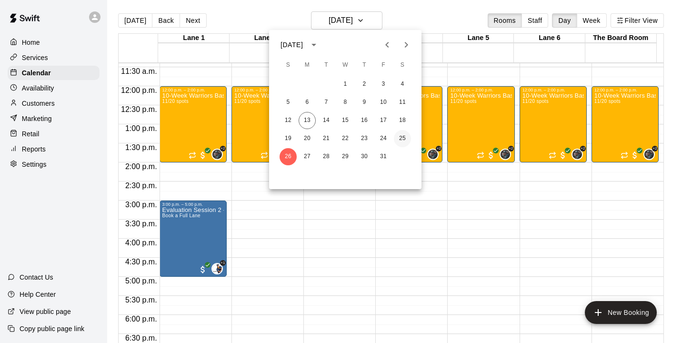
click at [397, 137] on button "25" at bounding box center [402, 138] width 17 height 17
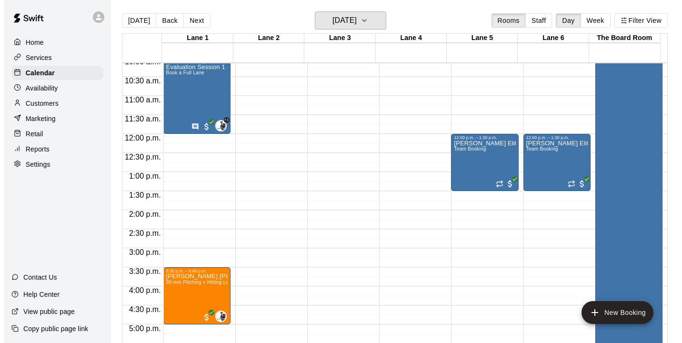
scroll to position [380, 0]
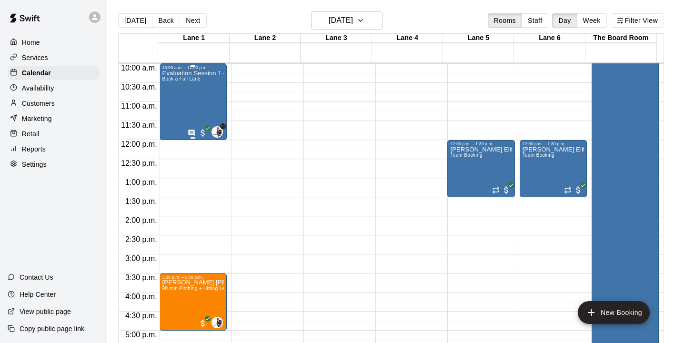
click at [196, 108] on div "Evaluation Session 1 - 11U Kron Book a Full Lane" at bounding box center [192, 241] width 61 height 343
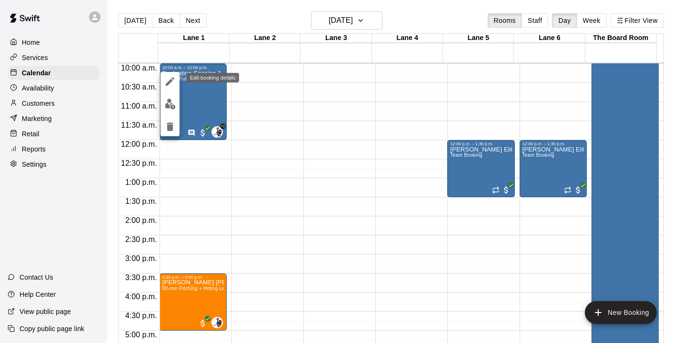
click at [171, 88] on button "edit" at bounding box center [169, 81] width 19 height 19
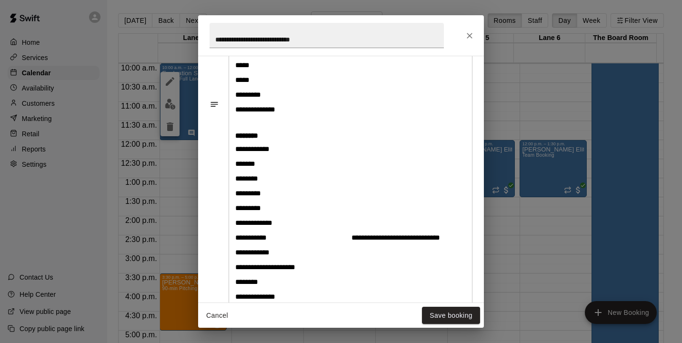
scroll to position [731, 0]
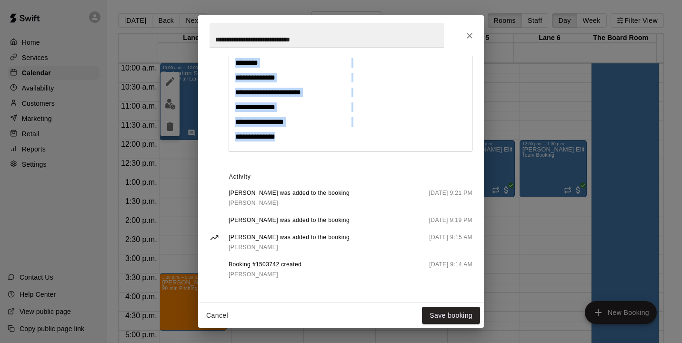
drag, startPoint x: 236, startPoint y: 205, endPoint x: 320, endPoint y: 135, distance: 109.2
copy table "**********"
click at [475, 35] on button "Close" at bounding box center [469, 35] width 17 height 17
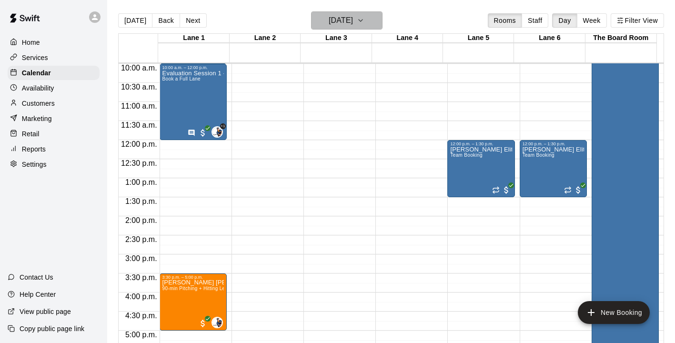
click at [344, 20] on h6 "[DATE]" at bounding box center [341, 20] width 24 height 13
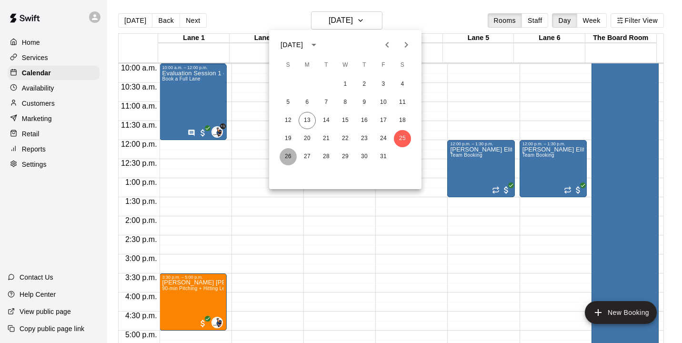
click at [289, 151] on button "26" at bounding box center [287, 156] width 17 height 17
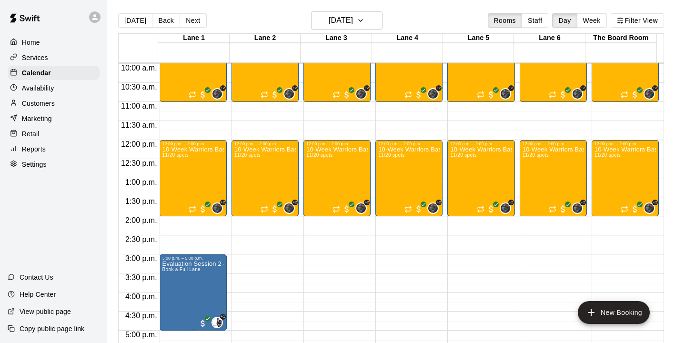
click at [202, 260] on div "3:00 p.m. – 5:00 p.m." at bounding box center [192, 258] width 61 height 5
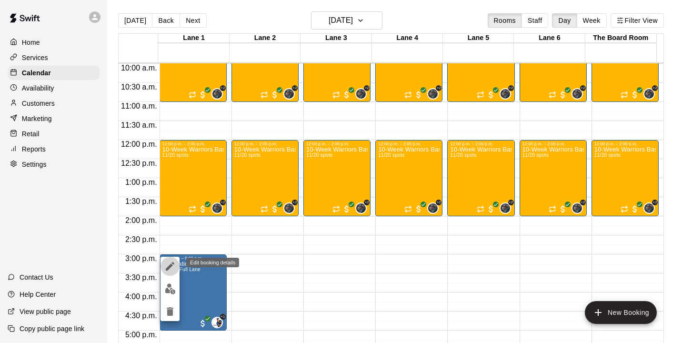
click at [169, 262] on icon "edit" at bounding box center [169, 265] width 11 height 11
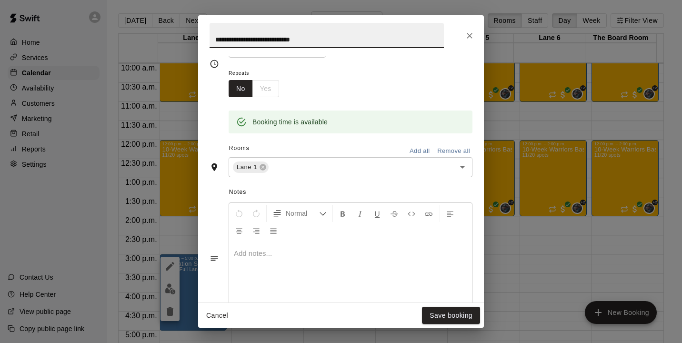
scroll to position [146, 0]
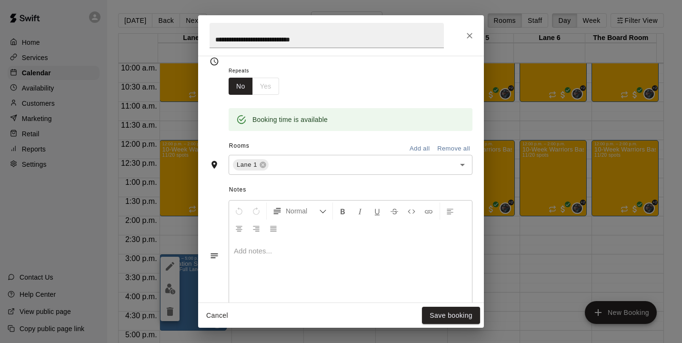
click at [253, 251] on p at bounding box center [350, 251] width 233 height 10
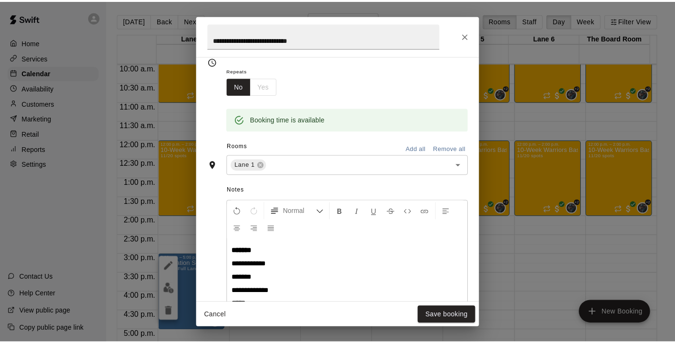
scroll to position [552, 0]
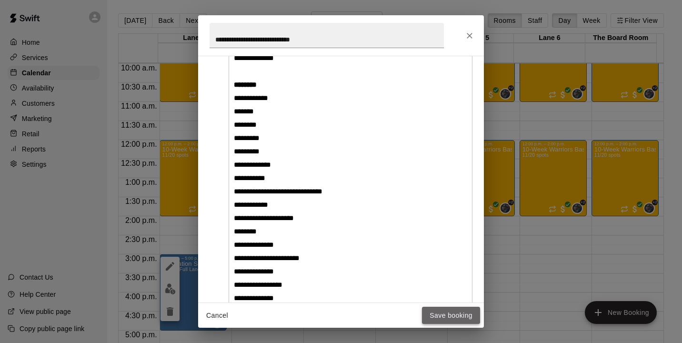
click at [458, 314] on button "Save booking" at bounding box center [451, 316] width 58 height 18
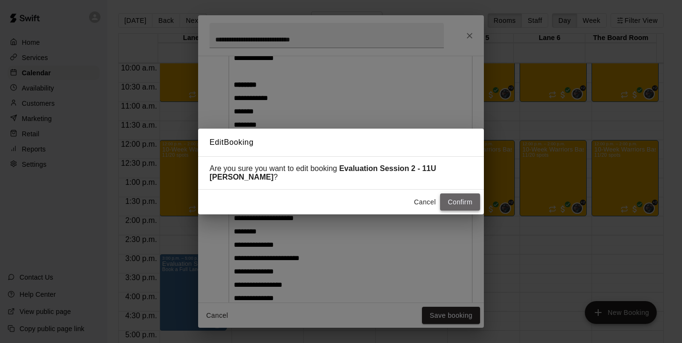
click at [467, 206] on button "Confirm" at bounding box center [460, 202] width 40 height 18
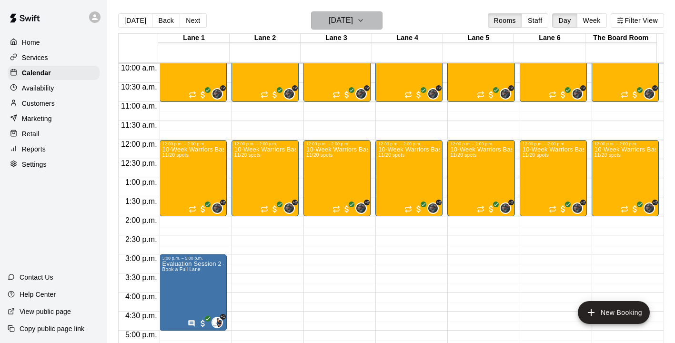
click at [349, 26] on h6 "[DATE]" at bounding box center [341, 20] width 24 height 13
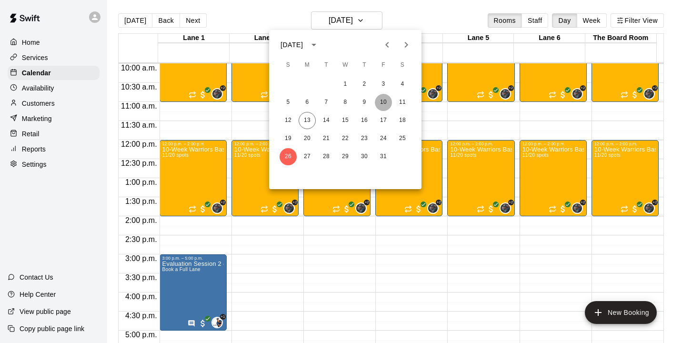
click at [383, 101] on button "10" at bounding box center [383, 102] width 17 height 17
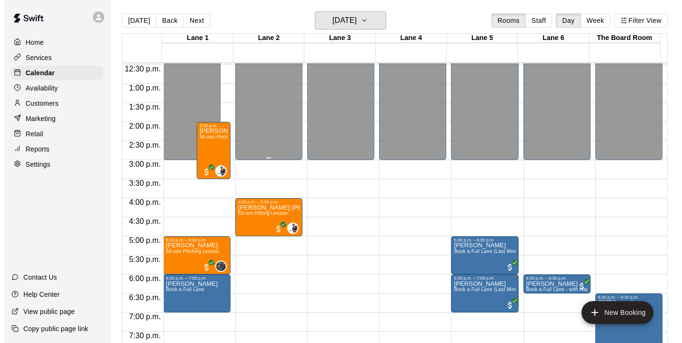
scroll to position [475, 0]
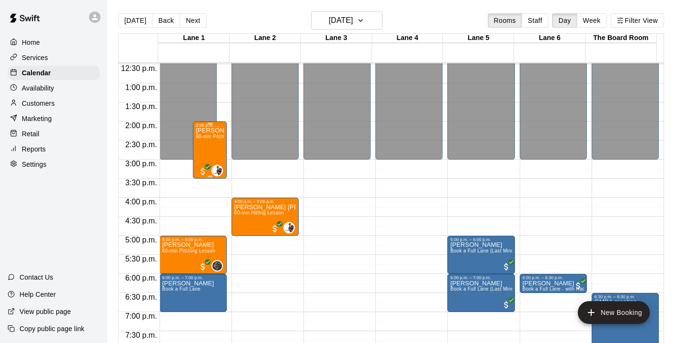
click at [211, 139] on span "90-min Pitching + Hitting Lesson" at bounding box center [232, 136] width 73 height 5
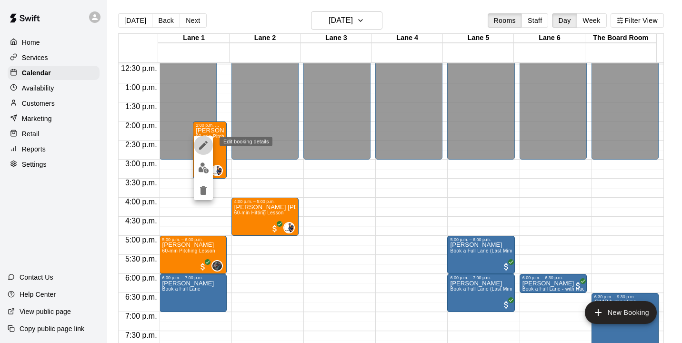
click at [199, 149] on icon "edit" at bounding box center [203, 145] width 9 height 9
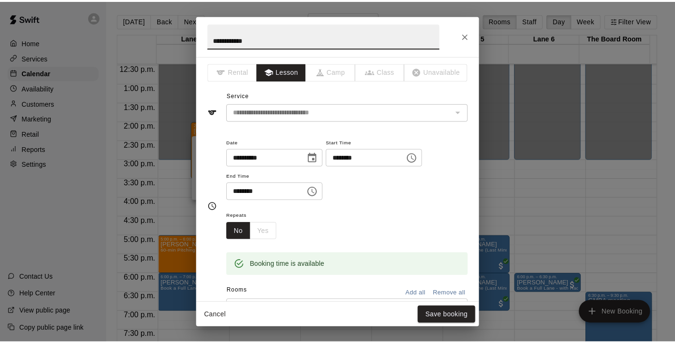
scroll to position [2, 0]
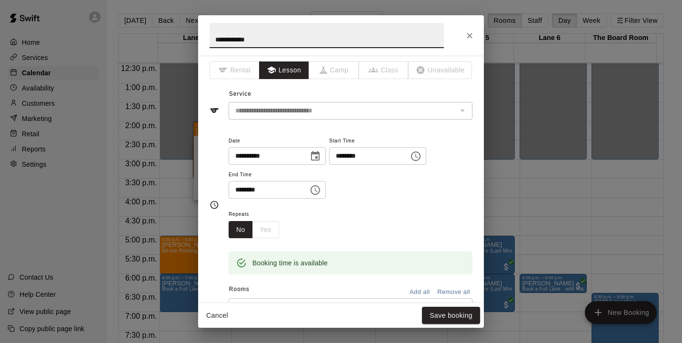
click at [213, 308] on button "Cancel" at bounding box center [217, 316] width 30 height 18
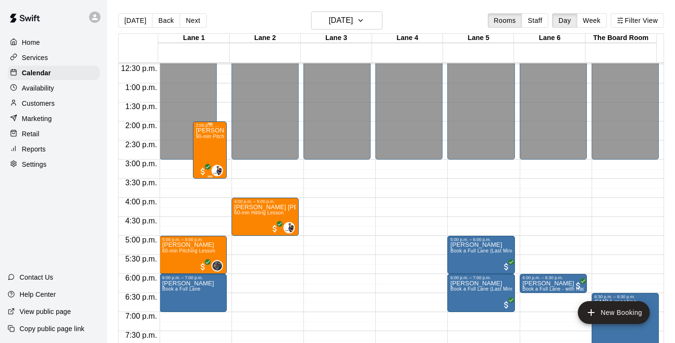
click at [209, 149] on div "Bryden Smith 90-min Pitching + Hitting Lesson" at bounding box center [210, 299] width 28 height 343
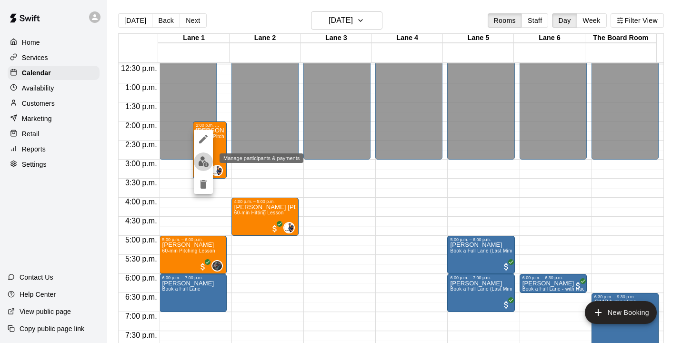
click at [204, 158] on img "edit" at bounding box center [203, 161] width 11 height 11
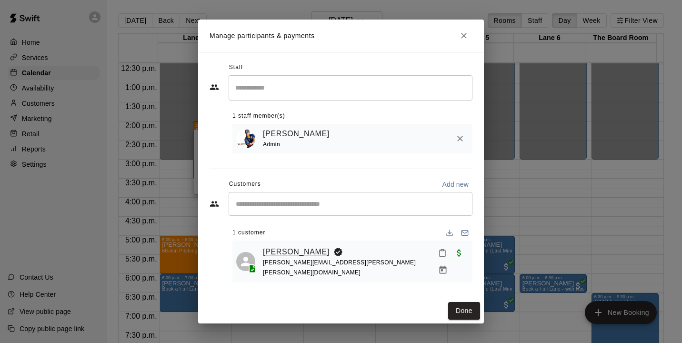
click at [292, 256] on link "Bryden Smith" at bounding box center [296, 252] width 67 height 12
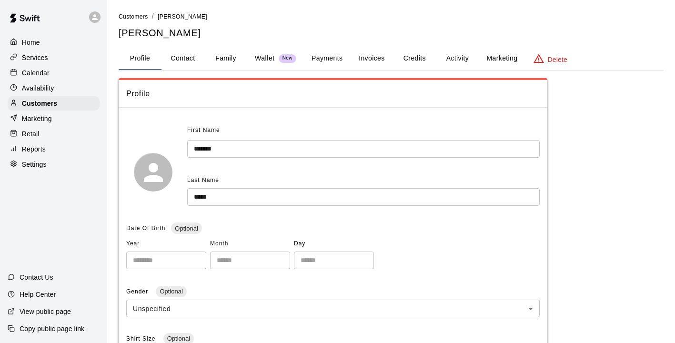
click at [189, 55] on button "Contact" at bounding box center [182, 58] width 43 height 23
select select "**"
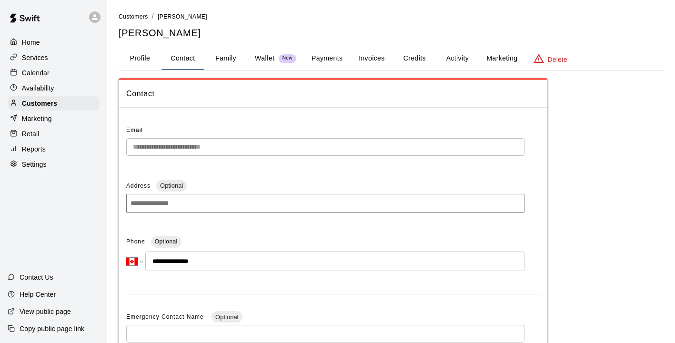
click at [222, 55] on button "Family" at bounding box center [225, 58] width 43 height 23
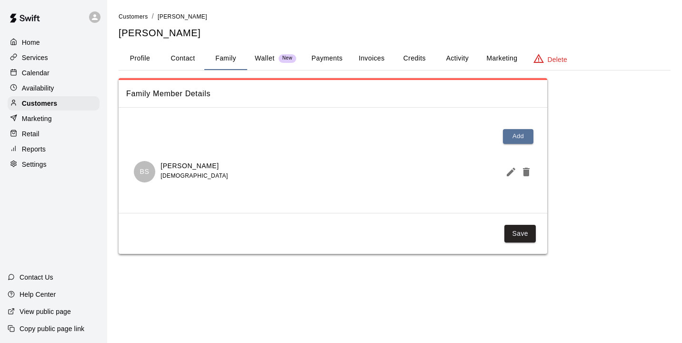
click at [146, 60] on button "Profile" at bounding box center [140, 58] width 43 height 23
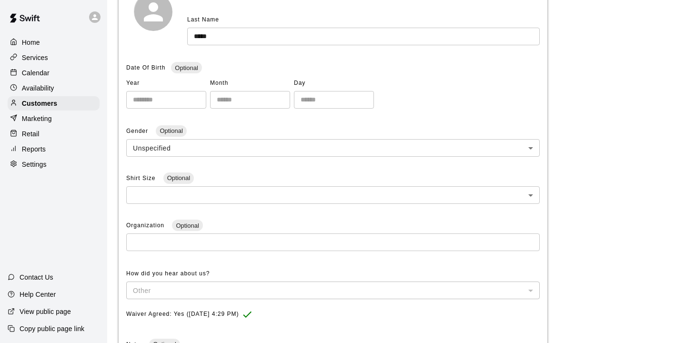
scroll to position [158, 0]
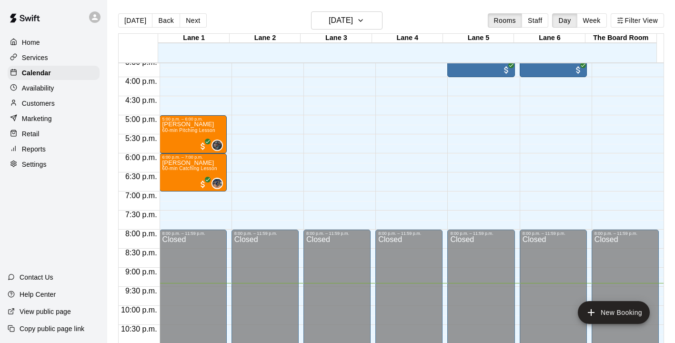
scroll to position [458, 0]
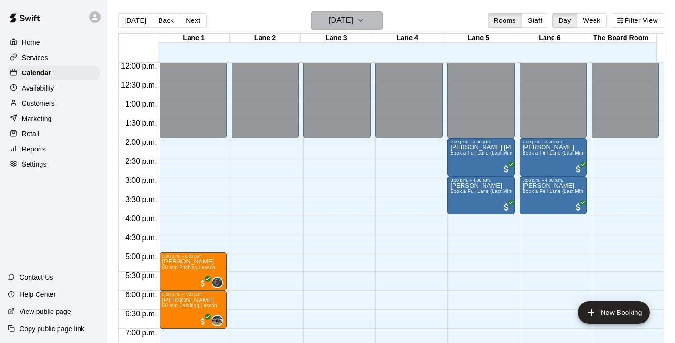
click at [333, 17] on h6 "[DATE]" at bounding box center [341, 20] width 24 height 13
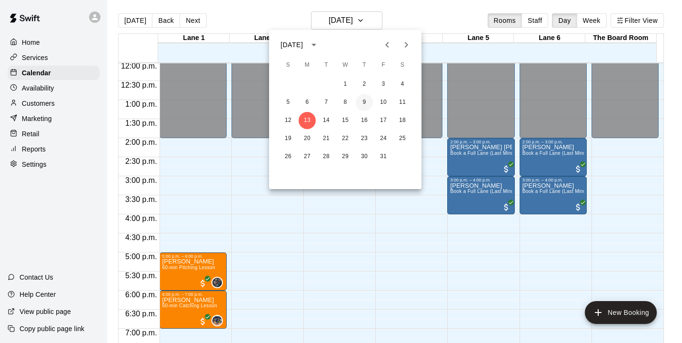
click at [369, 98] on button "9" at bounding box center [364, 102] width 17 height 17
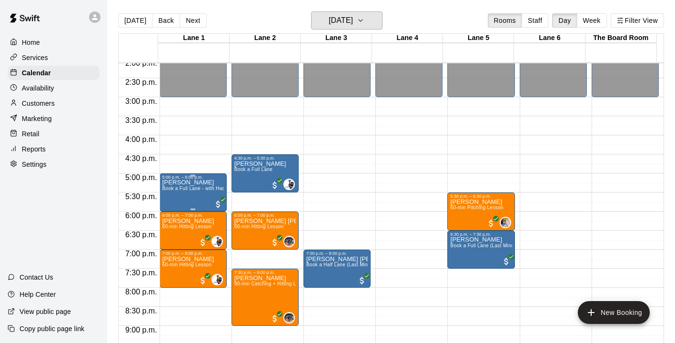
scroll to position [538, 0]
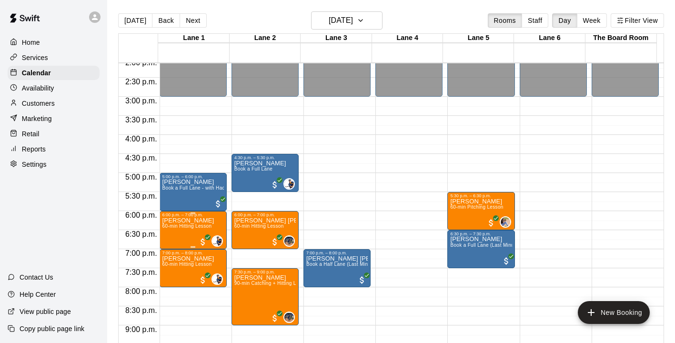
click at [185, 229] on span "60-min Hitting Lesson" at bounding box center [187, 225] width 50 height 5
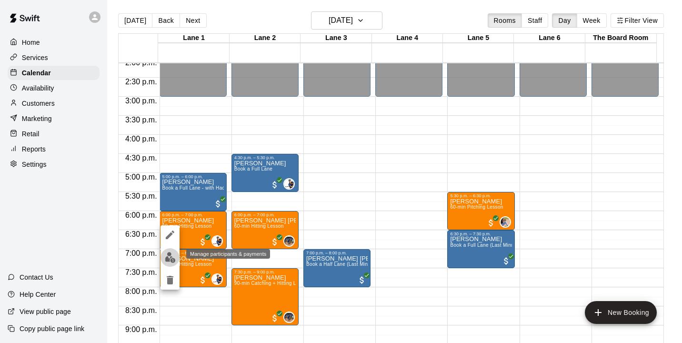
click at [169, 258] on img "edit" at bounding box center [170, 257] width 11 height 11
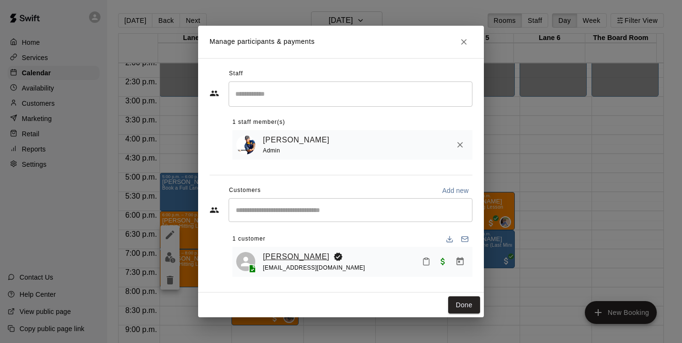
click at [292, 258] on link "Rowan Johnson" at bounding box center [296, 256] width 67 height 12
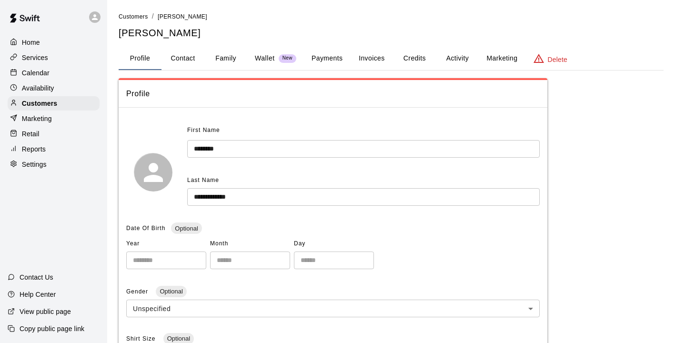
click at [191, 62] on button "Contact" at bounding box center [182, 58] width 43 height 23
select select "**"
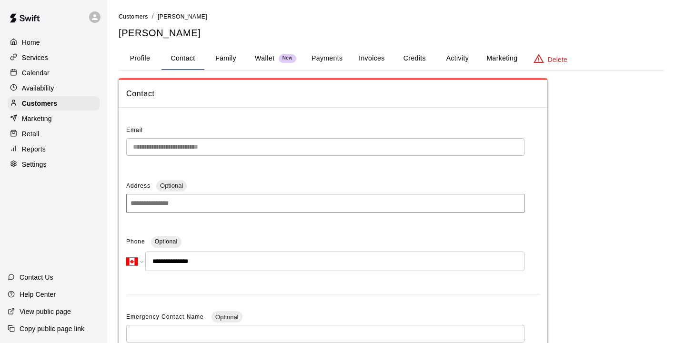
click at [228, 69] on button "Family" at bounding box center [225, 58] width 43 height 23
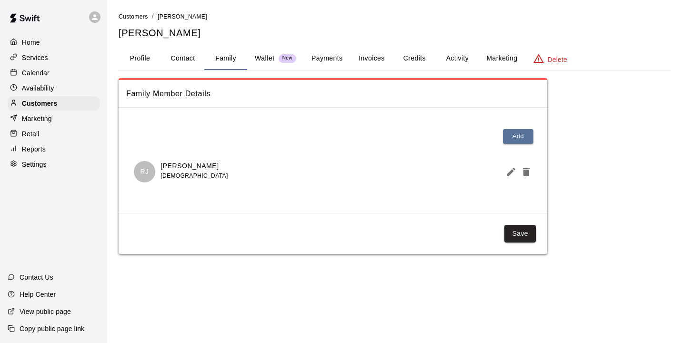
click at [138, 53] on button "Profile" at bounding box center [140, 58] width 43 height 23
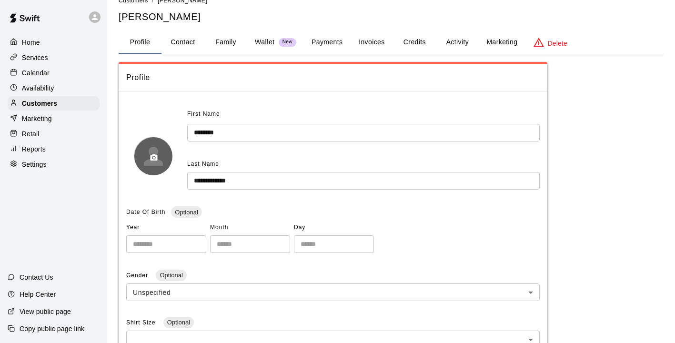
scroll to position [31, 0]
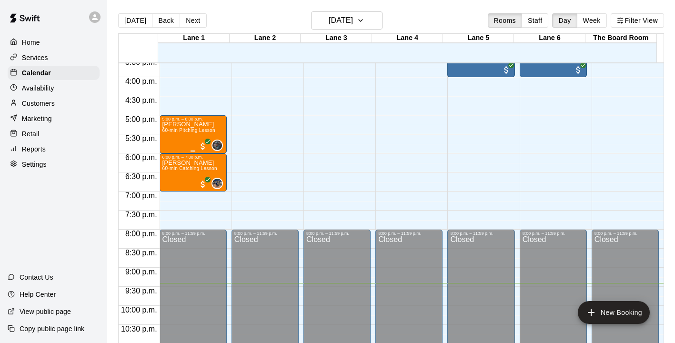
scroll to position [568, 0]
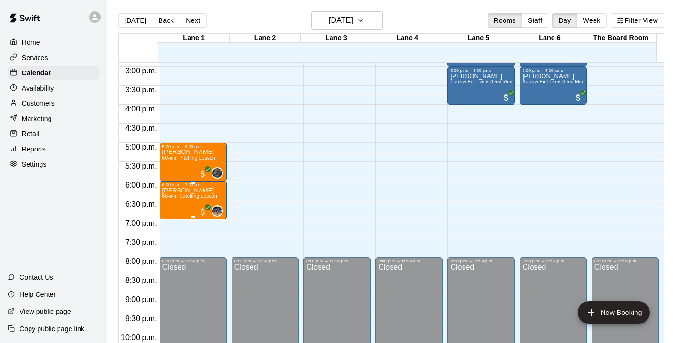
click at [190, 187] on div "6:00 p.m. – 7:00 p.m." at bounding box center [192, 184] width 61 height 5
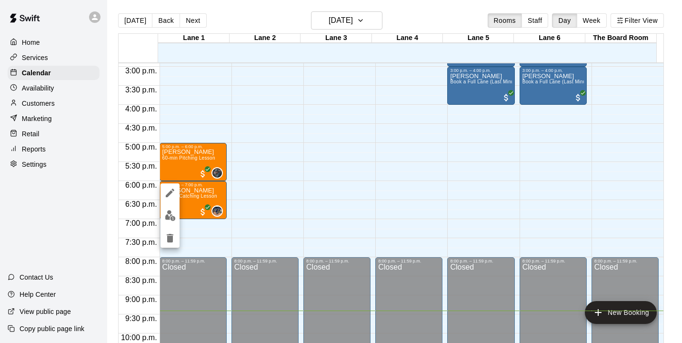
click at [172, 211] on img "edit" at bounding box center [170, 215] width 11 height 11
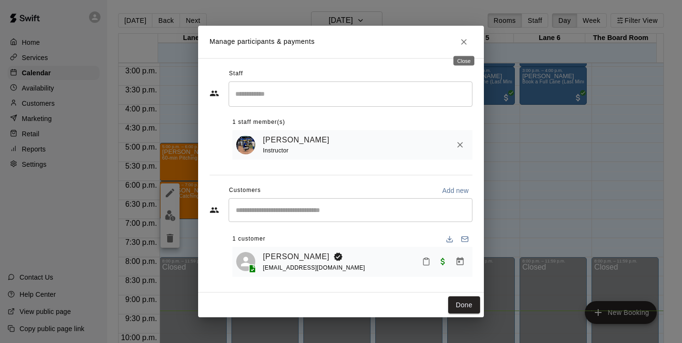
click at [457, 39] on button "Close" at bounding box center [463, 41] width 17 height 17
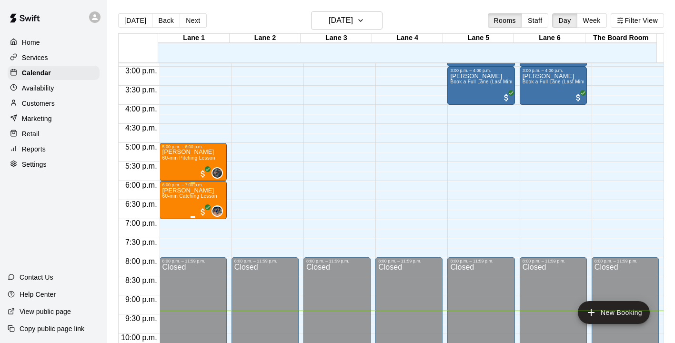
click at [193, 190] on p "[PERSON_NAME]" at bounding box center [189, 190] width 55 height 0
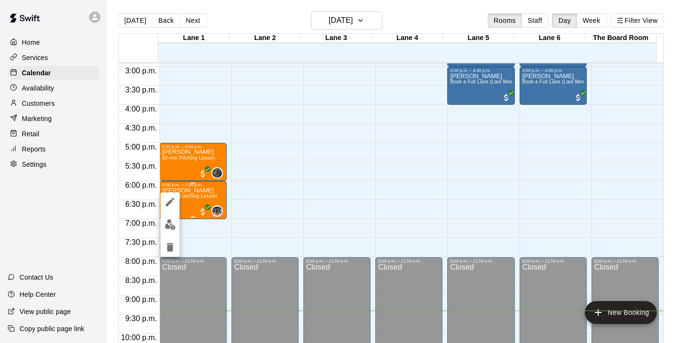
click at [193, 192] on div at bounding box center [341, 171] width 682 height 343
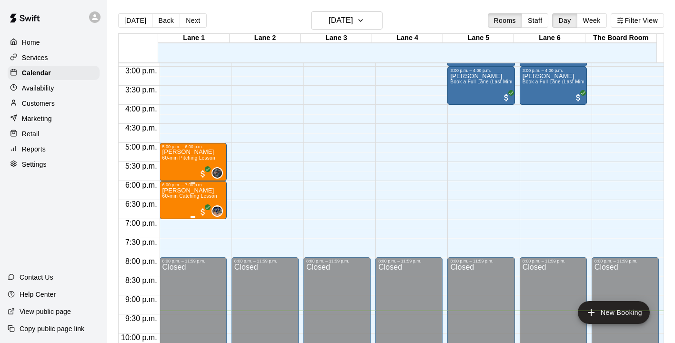
click at [193, 190] on p "[PERSON_NAME]" at bounding box center [189, 190] width 55 height 0
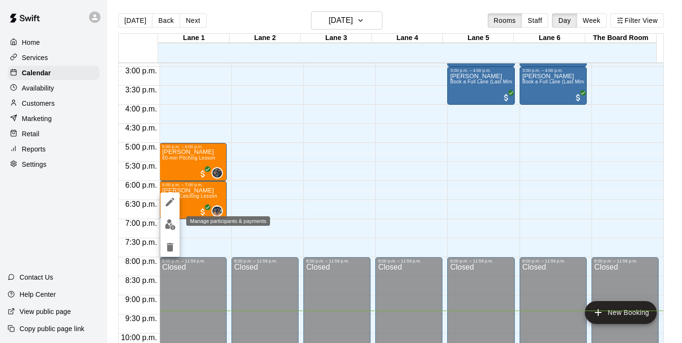
click at [168, 228] on img "edit" at bounding box center [170, 224] width 11 height 11
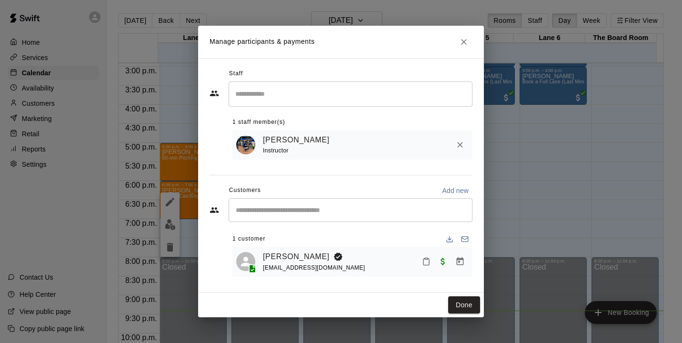
click at [284, 263] on div "rfitzsim@gmail.com" at bounding box center [314, 268] width 102 height 10
click at [285, 259] on link "[PERSON_NAME]" at bounding box center [296, 256] width 67 height 12
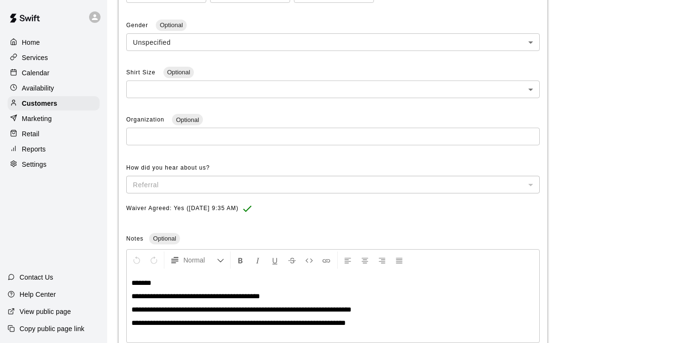
scroll to position [285, 0]
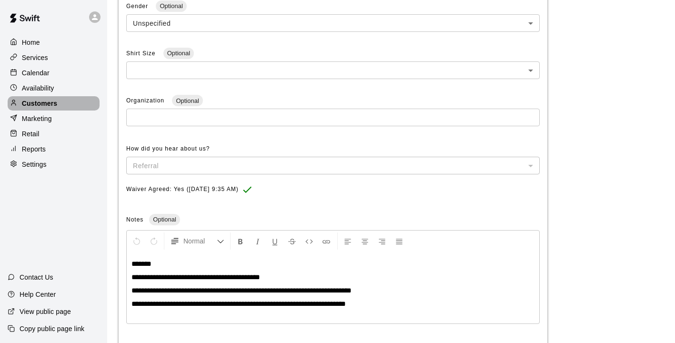
click at [30, 105] on p "Customers" at bounding box center [39, 104] width 35 height 10
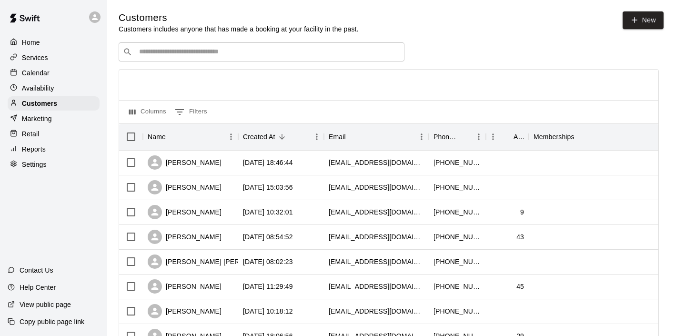
click at [33, 78] on p "Calendar" at bounding box center [36, 73] width 28 height 10
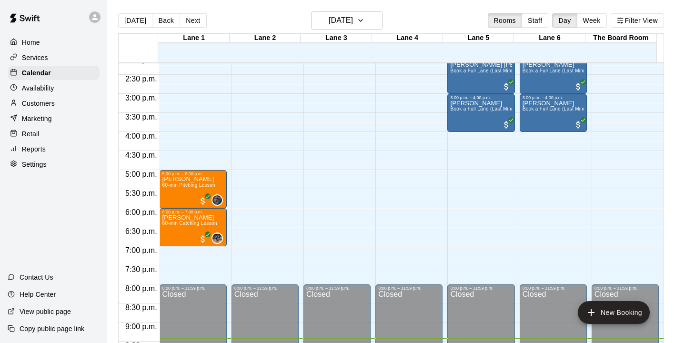
scroll to position [534, 0]
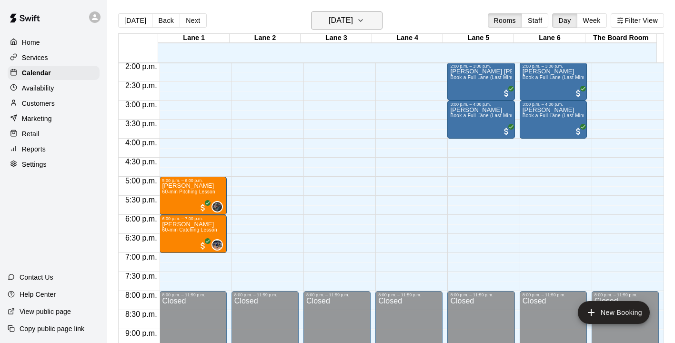
click at [353, 21] on h6 "[DATE]" at bounding box center [341, 20] width 24 height 13
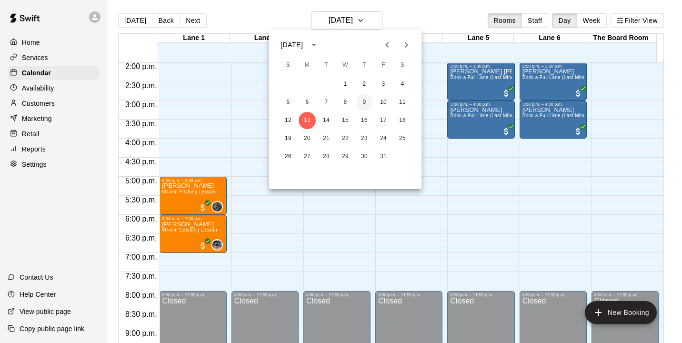
click at [366, 108] on button "9" at bounding box center [364, 102] width 17 height 17
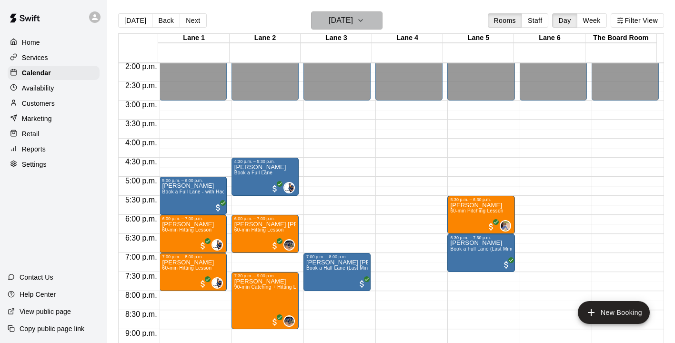
click at [336, 18] on h6 "Thursday Oct 09" at bounding box center [341, 20] width 24 height 13
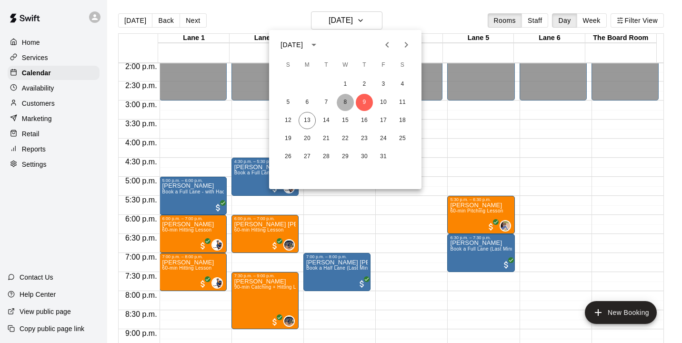
click at [345, 99] on button "8" at bounding box center [345, 102] width 17 height 17
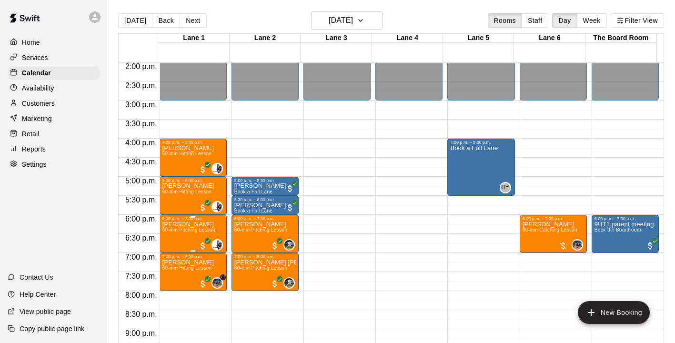
click at [200, 224] on p "[PERSON_NAME]" at bounding box center [188, 224] width 53 height 0
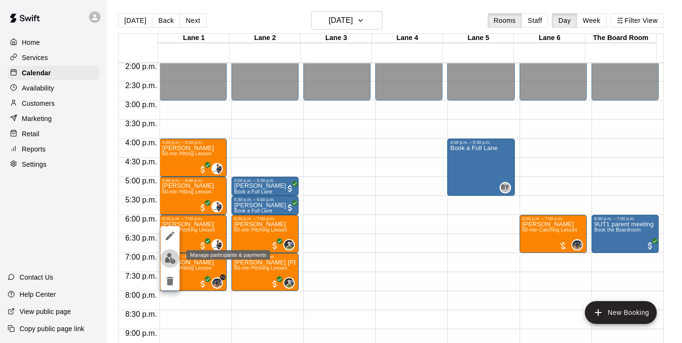
click at [168, 257] on img "edit" at bounding box center [170, 258] width 11 height 11
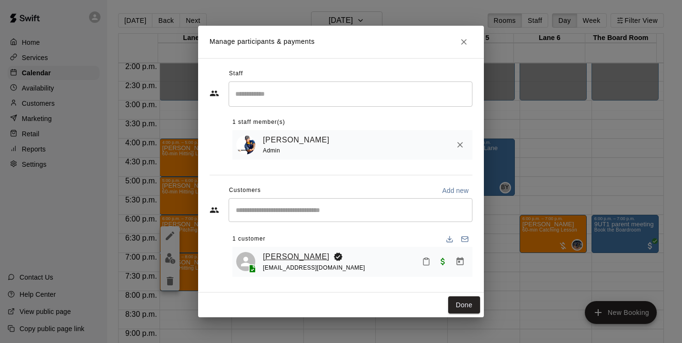
click at [285, 261] on link "[PERSON_NAME]" at bounding box center [296, 256] width 67 height 12
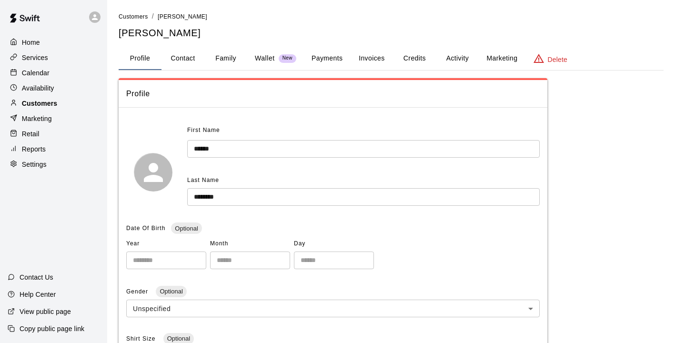
click at [45, 104] on p "Customers" at bounding box center [39, 104] width 35 height 10
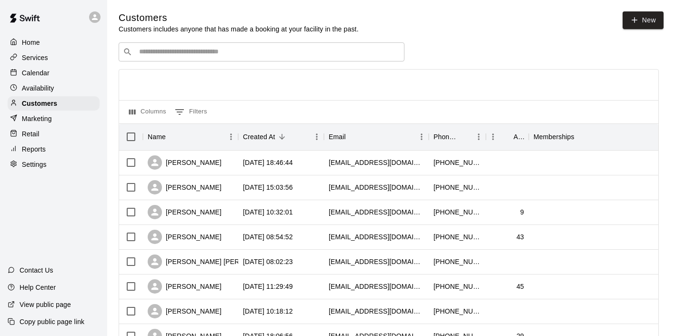
click at [202, 52] on input "Search customers by name or email" at bounding box center [268, 52] width 264 height 10
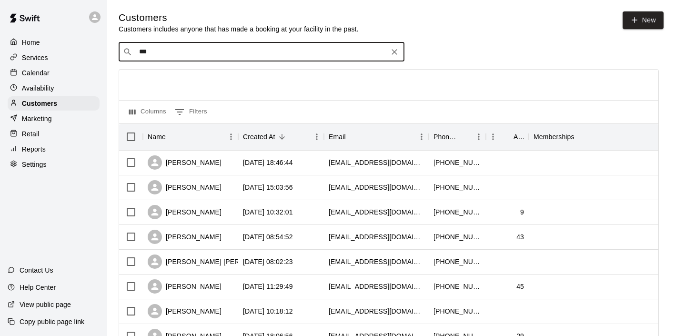
type input "****"
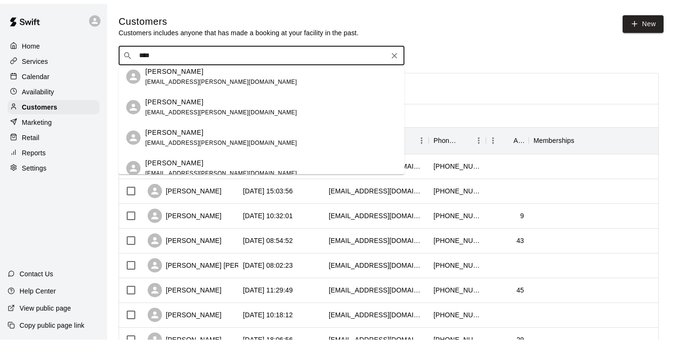
scroll to position [42, 0]
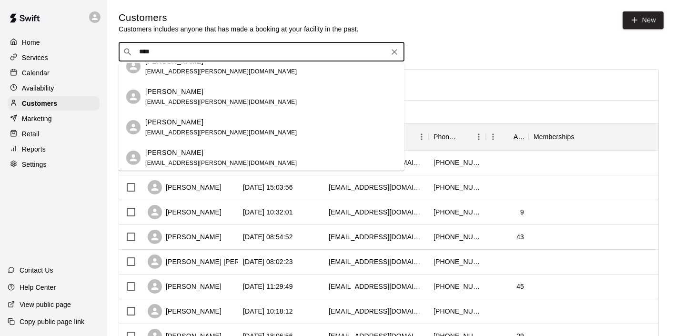
click at [167, 163] on span "rylan.pranger@gmail.com" at bounding box center [220, 162] width 151 height 7
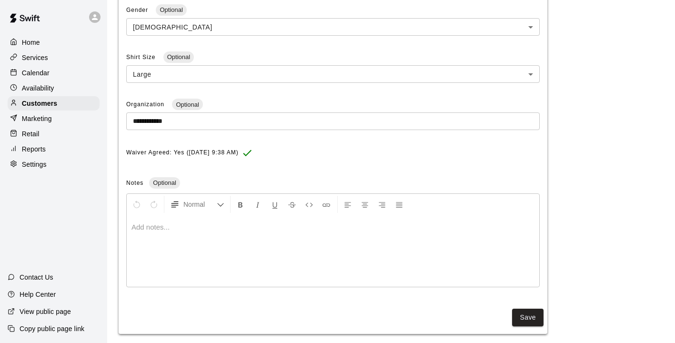
scroll to position [291, 0]
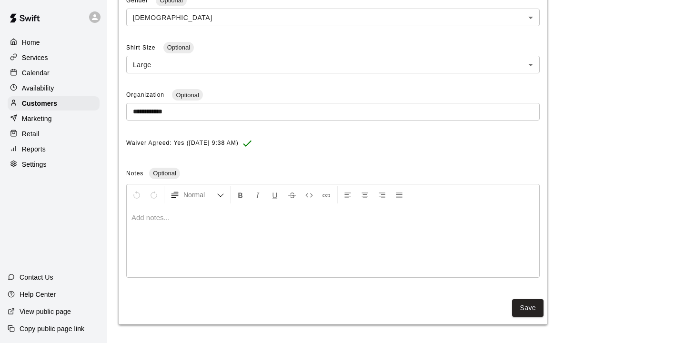
click at [202, 226] on div at bounding box center [333, 241] width 412 height 71
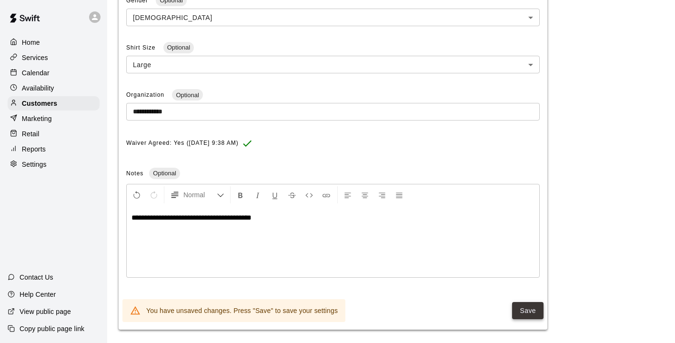
click at [520, 308] on button "Save" at bounding box center [527, 311] width 31 height 18
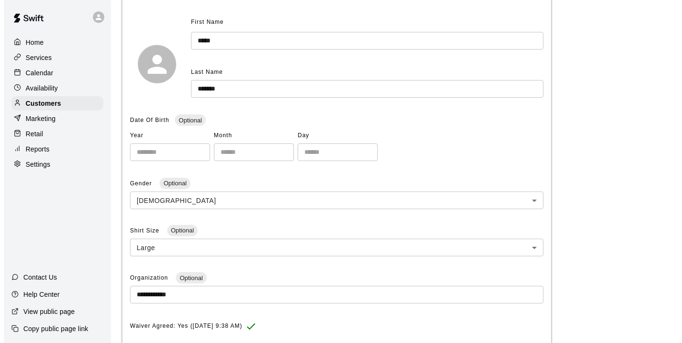
scroll to position [0, 0]
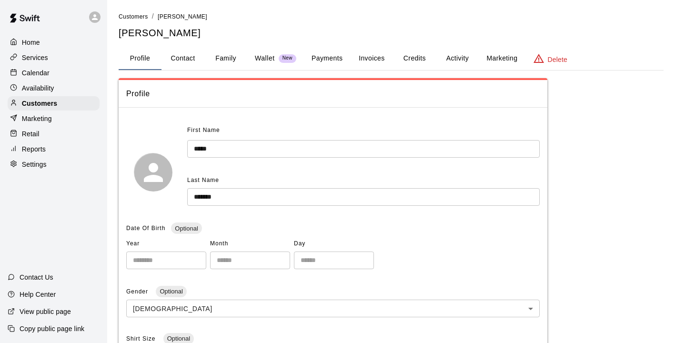
click at [447, 52] on button "Activity" at bounding box center [457, 58] width 43 height 23
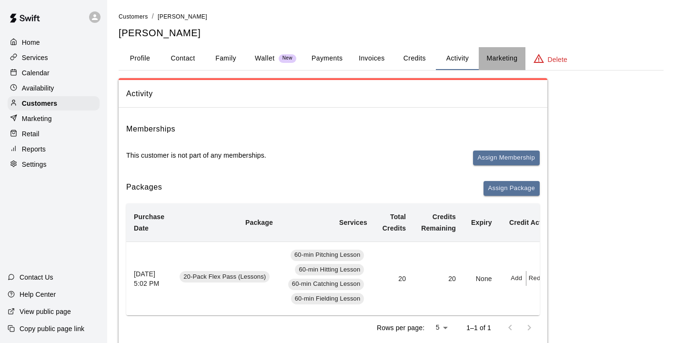
click at [501, 60] on button "Marketing" at bounding box center [501, 58] width 46 height 23
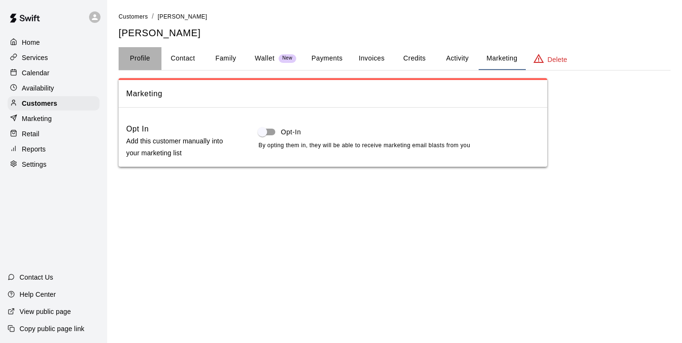
click at [138, 55] on button "Profile" at bounding box center [140, 58] width 43 height 23
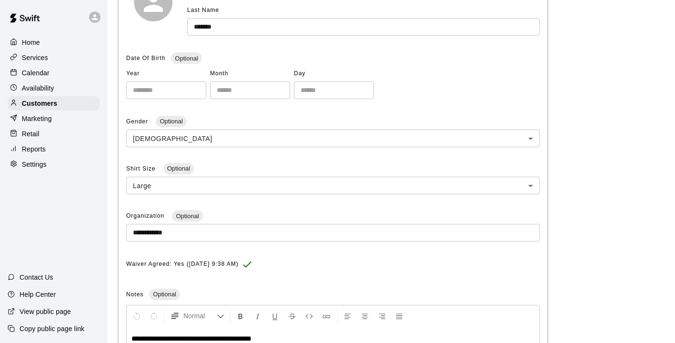
scroll to position [180, 0]
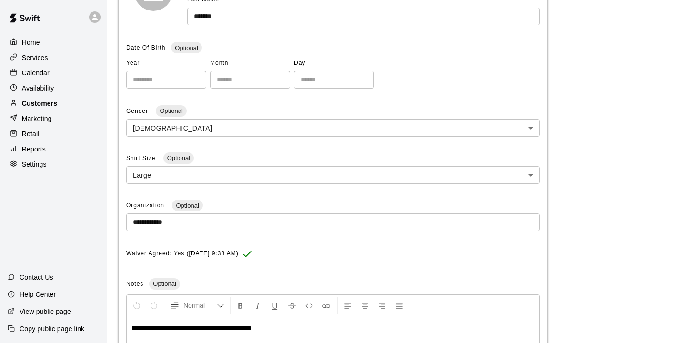
click at [33, 105] on p "Customers" at bounding box center [39, 104] width 35 height 10
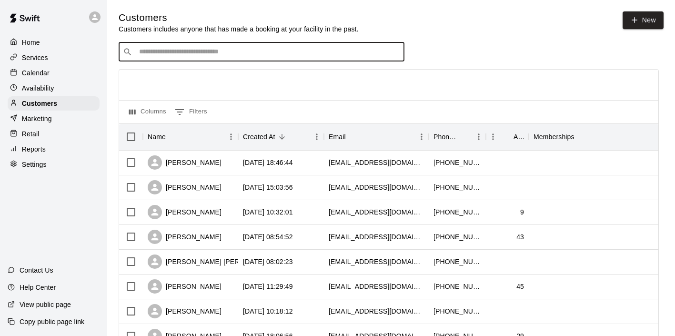
click at [157, 49] on input "Search customers by name or email" at bounding box center [268, 52] width 264 height 10
type input "********"
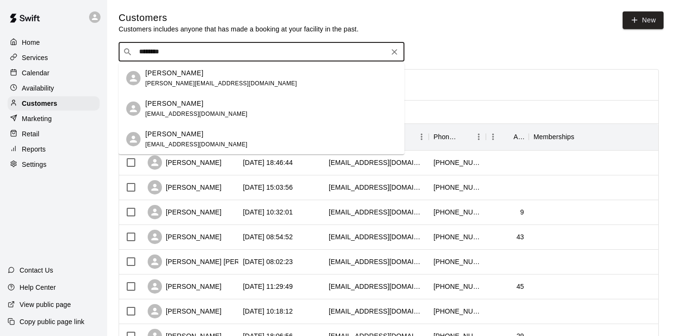
click at [162, 108] on p "[PERSON_NAME]" at bounding box center [174, 104] width 58 height 10
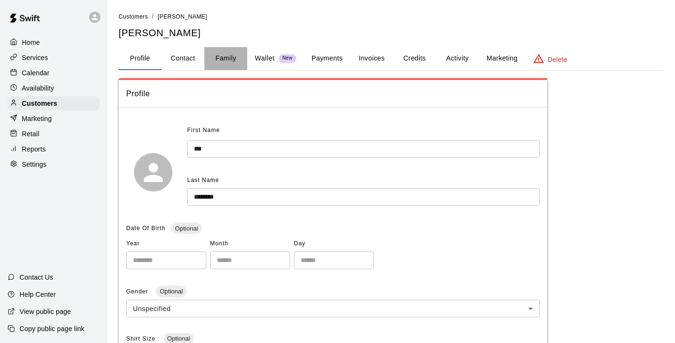
click at [218, 54] on button "Family" at bounding box center [225, 58] width 43 height 23
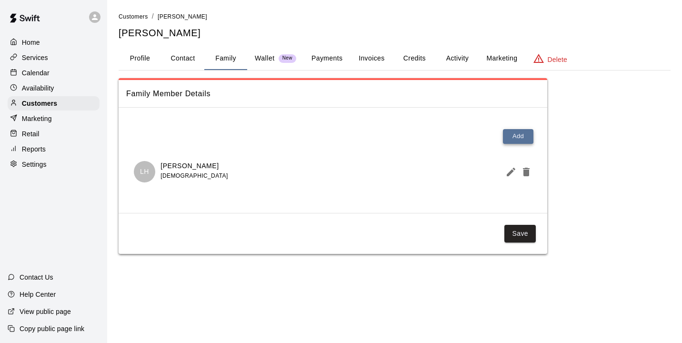
click at [507, 138] on button "Add" at bounding box center [518, 136] width 30 height 15
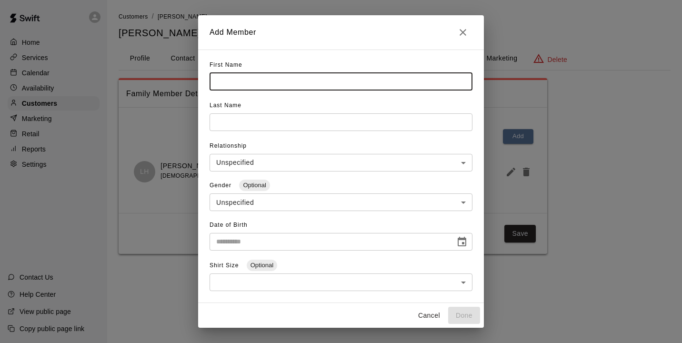
click at [401, 87] on input "text" at bounding box center [340, 82] width 263 height 18
type input "*****"
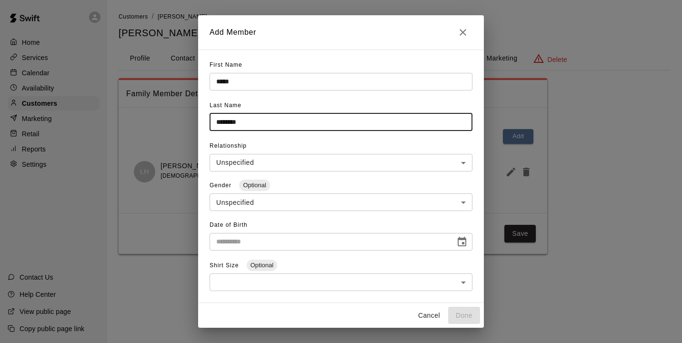
type input "********"
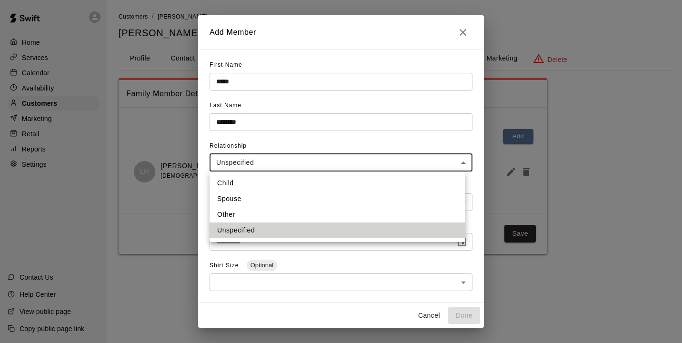
click at [315, 166] on body "**********" at bounding box center [341, 136] width 682 height 273
click at [271, 186] on li "Child" at bounding box center [337, 183] width 256 height 16
type input "*****"
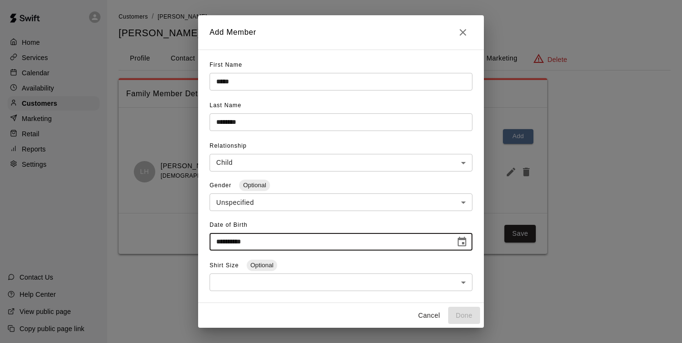
click at [262, 242] on input "**********" at bounding box center [328, 242] width 239 height 18
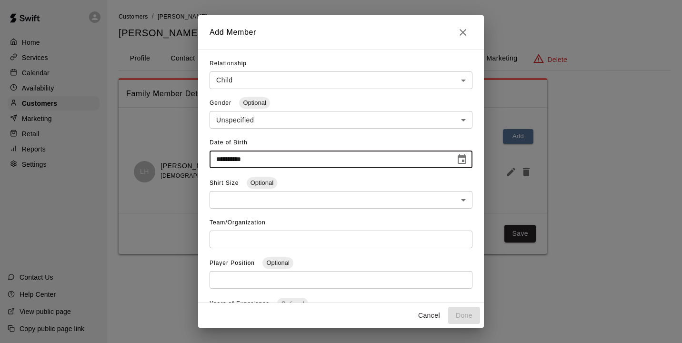
scroll to position [84, 0]
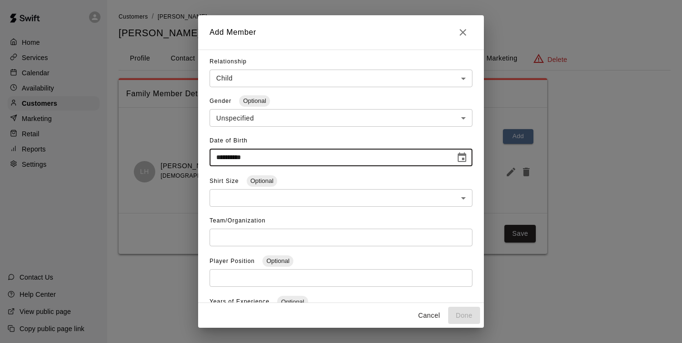
type input "**********"
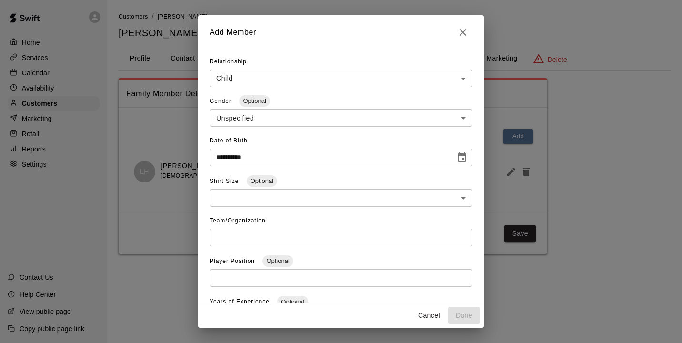
click at [269, 184] on span "Optional" at bounding box center [262, 180] width 30 height 7
click at [268, 191] on body "**********" at bounding box center [341, 136] width 682 height 273
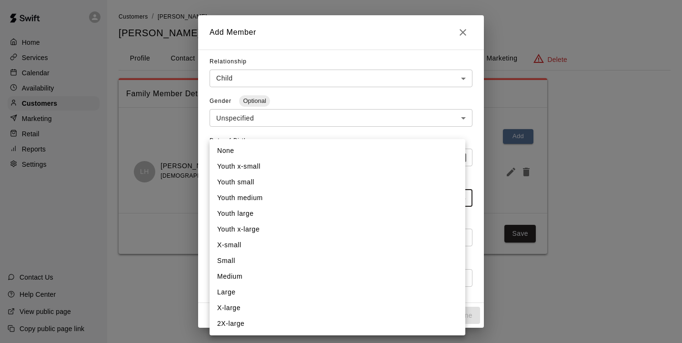
click at [252, 201] on li "Youth medium" at bounding box center [337, 198] width 256 height 16
type input "**"
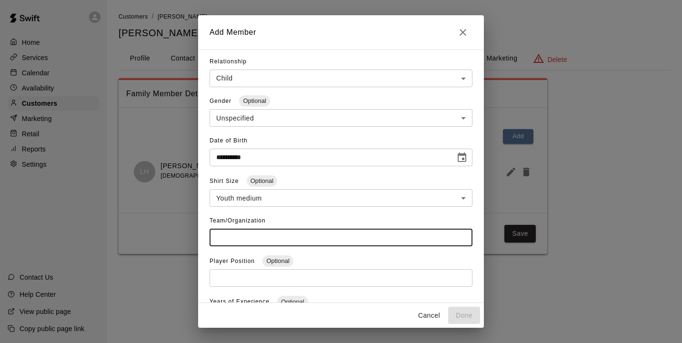
click at [272, 234] on input "text" at bounding box center [340, 238] width 263 height 18
type input "**********"
click at [234, 278] on input "text" at bounding box center [340, 278] width 263 height 18
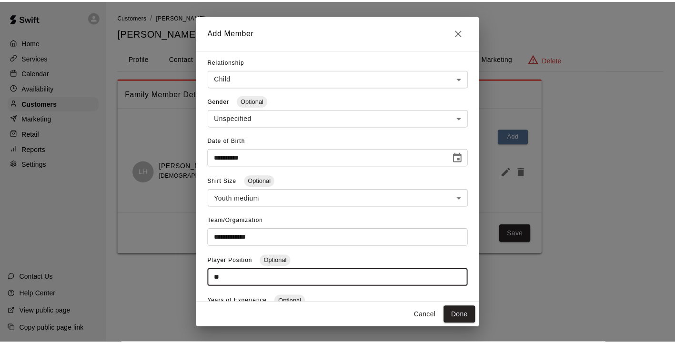
scroll to position [140, 0]
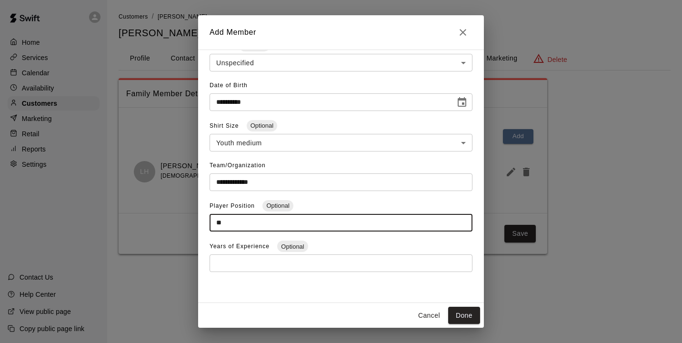
type input "**"
click at [238, 263] on input "number" at bounding box center [340, 263] width 263 height 18
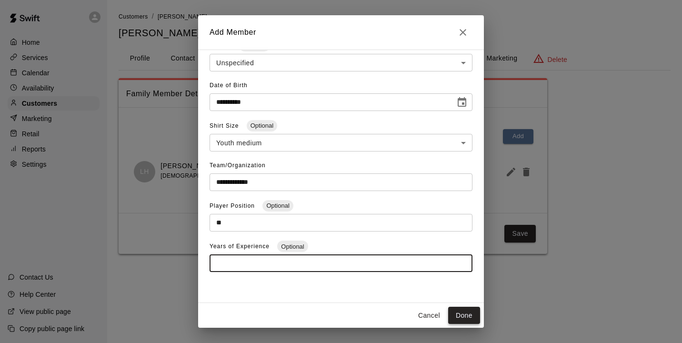
type input "*"
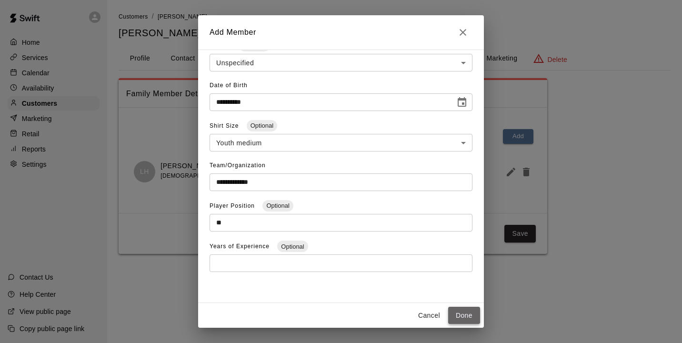
click at [459, 314] on button "Done" at bounding box center [464, 316] width 32 height 18
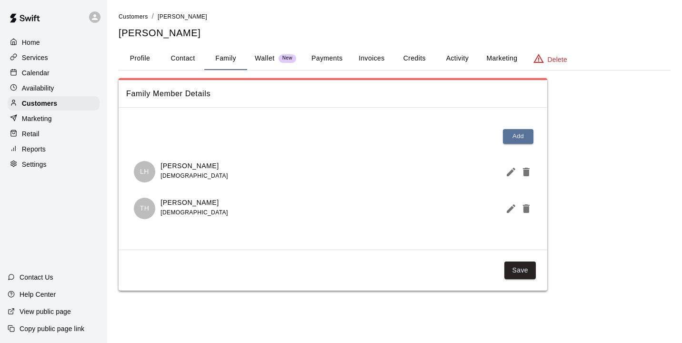
click at [36, 64] on div "Services" at bounding box center [54, 57] width 92 height 14
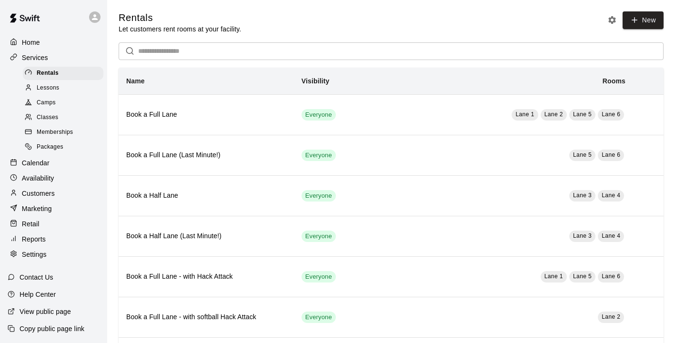
click at [48, 92] on span "Lessons" at bounding box center [48, 88] width 23 height 10
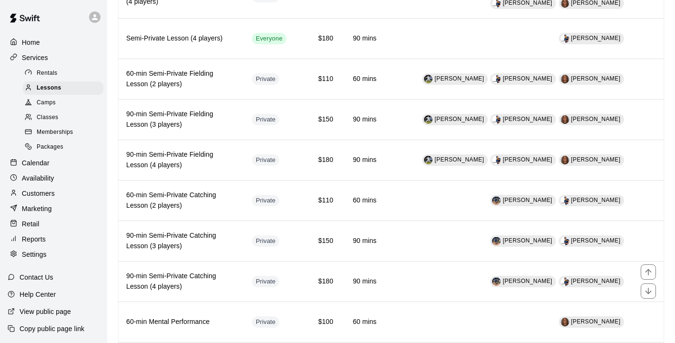
scroll to position [854, 0]
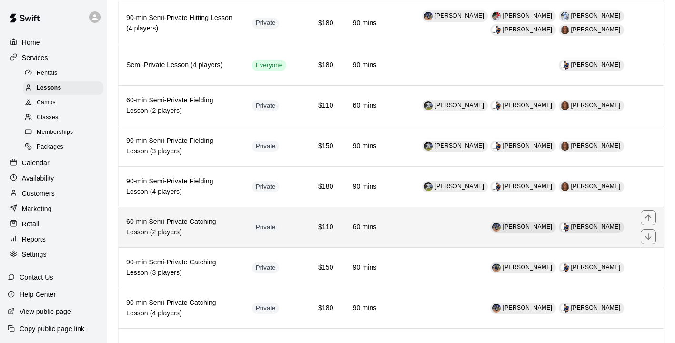
click at [215, 220] on h6 "60-min Semi-Private Catching Lesson (2 players)" at bounding box center [181, 227] width 110 height 21
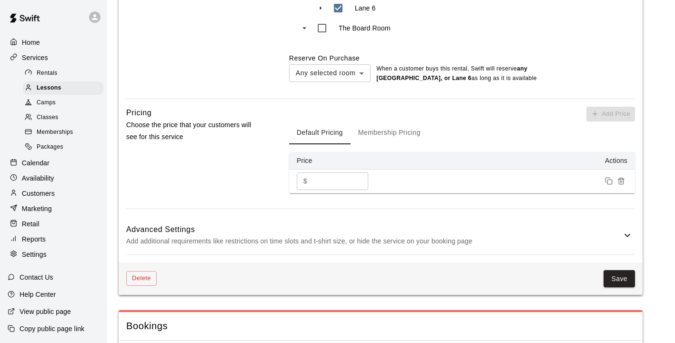
scroll to position [862, 0]
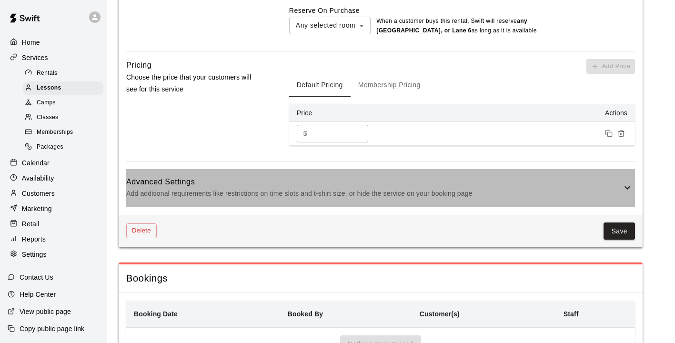
click at [261, 199] on p "Add additional requirements like restrictions on time slots and t-shirt size, o…" at bounding box center [373, 194] width 495 height 12
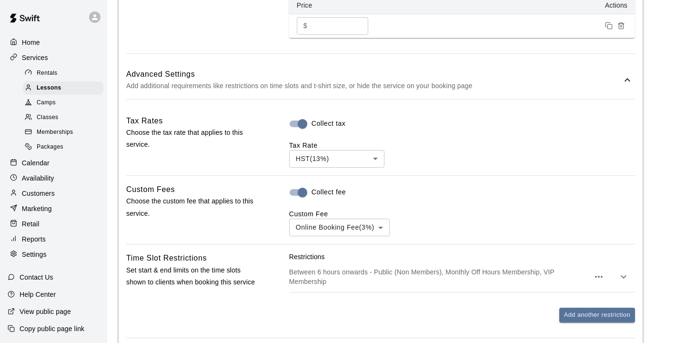
scroll to position [1030, 0]
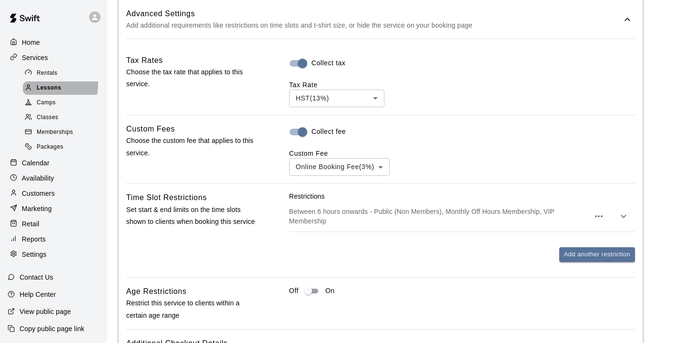
click at [53, 87] on span "Lessons" at bounding box center [49, 88] width 25 height 10
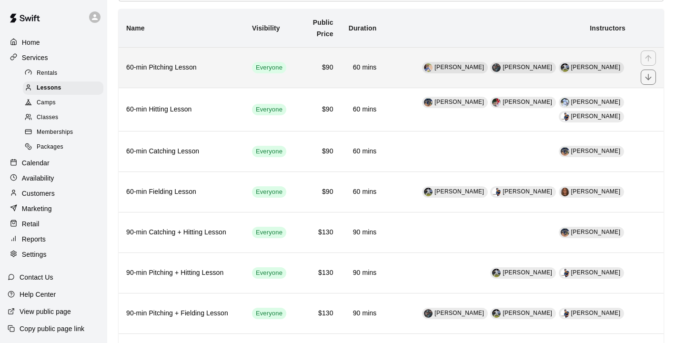
scroll to position [62, 0]
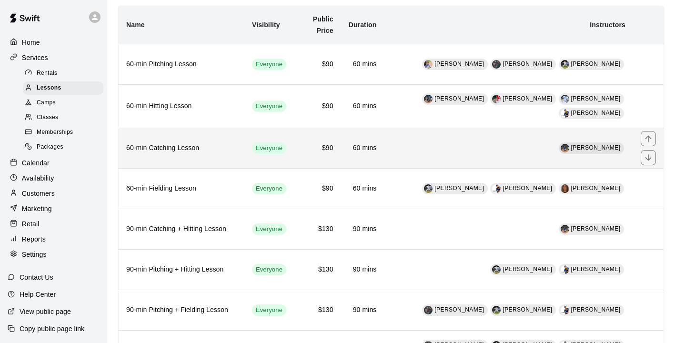
click at [169, 149] on h6 "60-min Catching Lesson" at bounding box center [181, 148] width 110 height 10
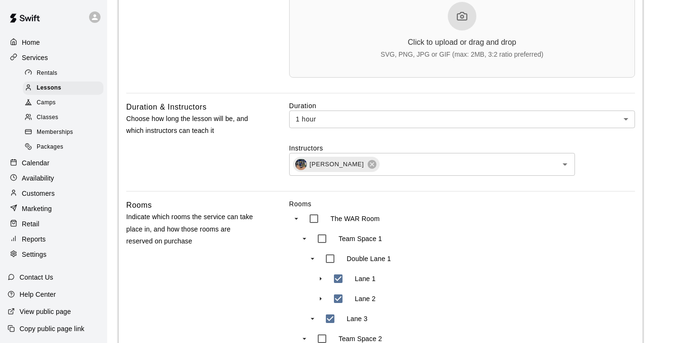
scroll to position [342, 0]
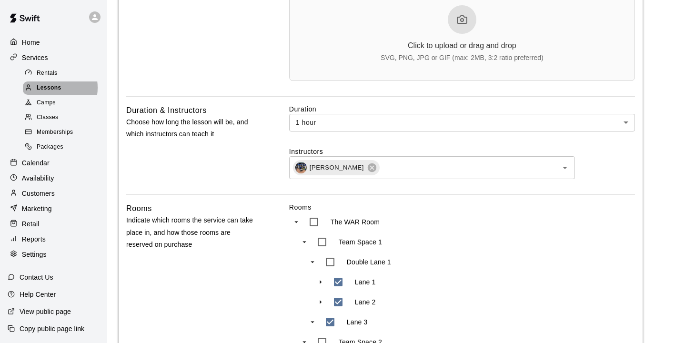
click at [50, 90] on span "Lessons" at bounding box center [49, 88] width 25 height 10
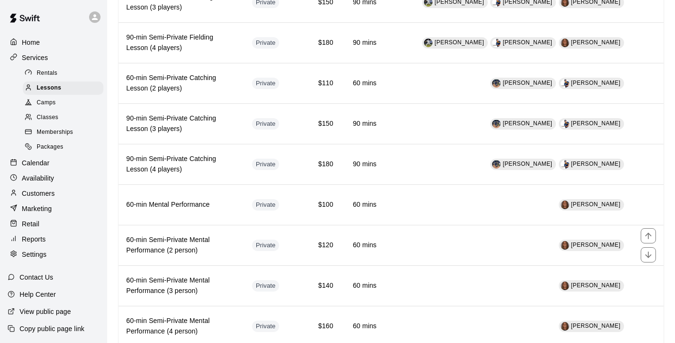
scroll to position [1070, 0]
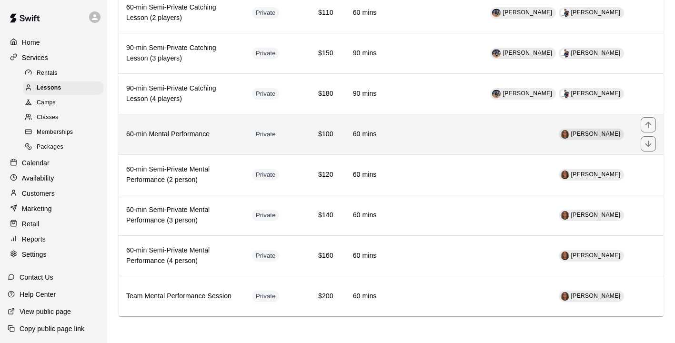
click at [178, 130] on h6 "60-min Mental Performance" at bounding box center [181, 134] width 110 height 10
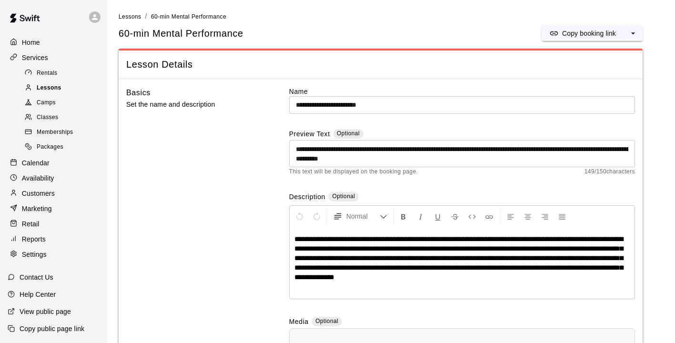
click at [58, 90] on span "Lessons" at bounding box center [49, 88] width 25 height 10
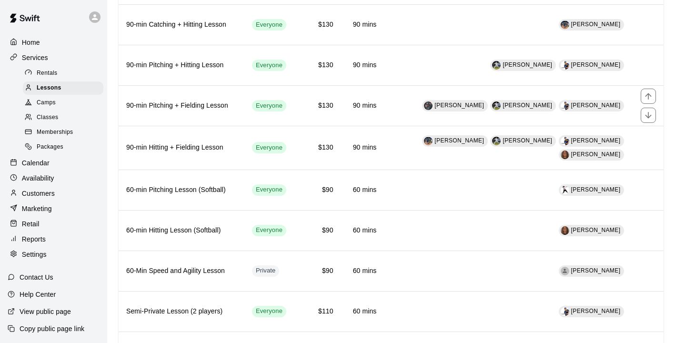
scroll to position [272, 0]
